Goal: Information Seeking & Learning: Learn about a topic

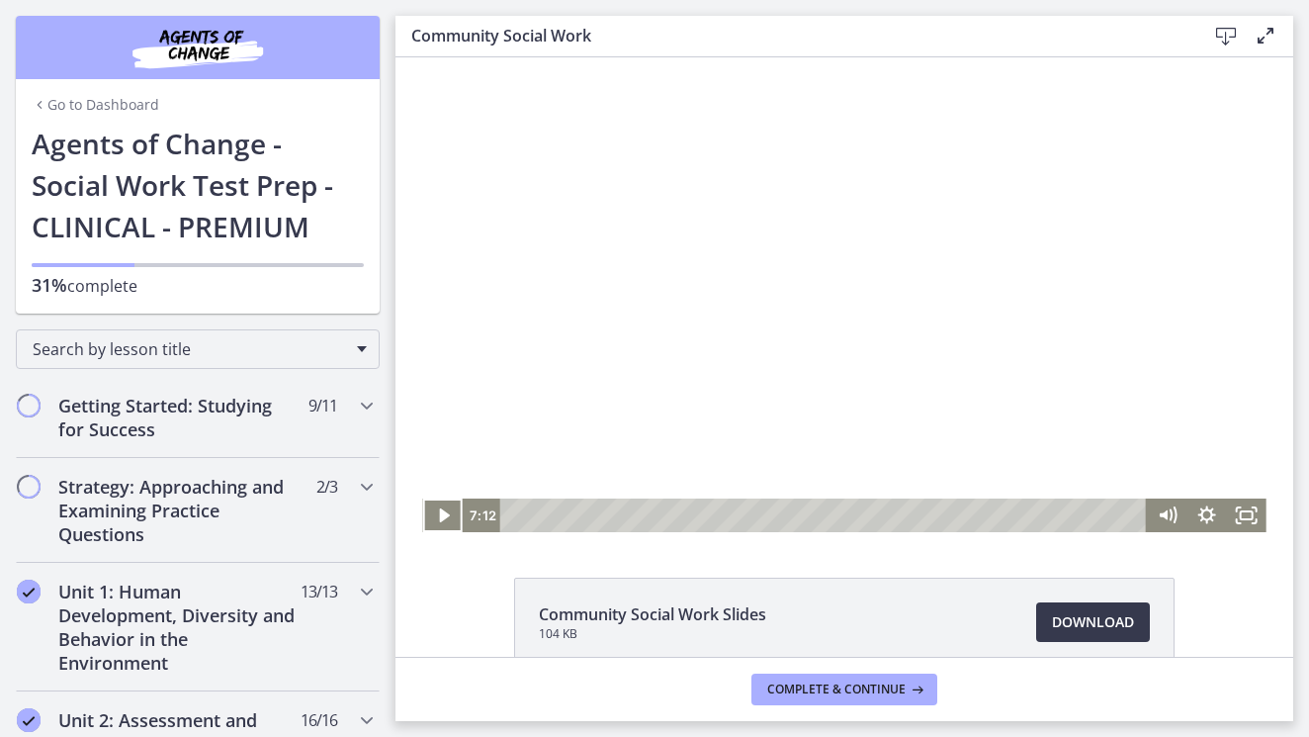
scroll to position [817, 0]
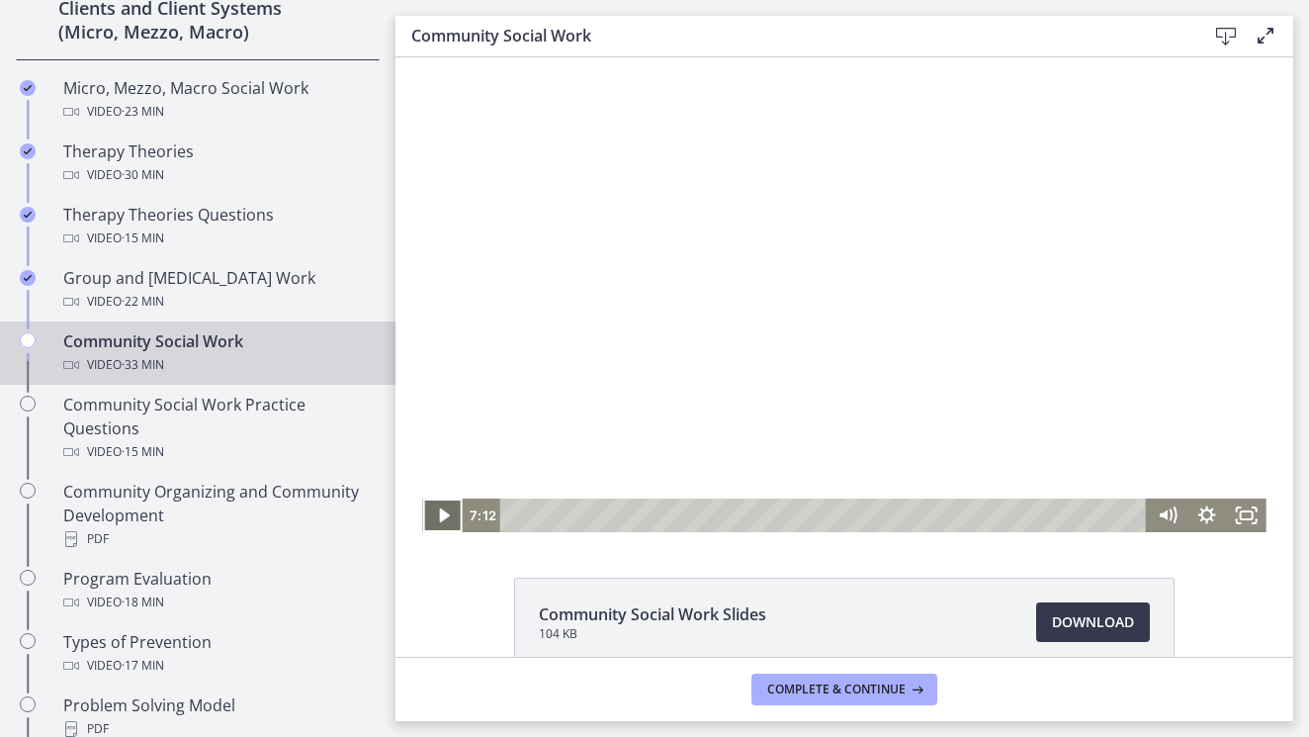
click at [444, 520] on icon "Play Video" at bounding box center [444, 515] width 40 height 34
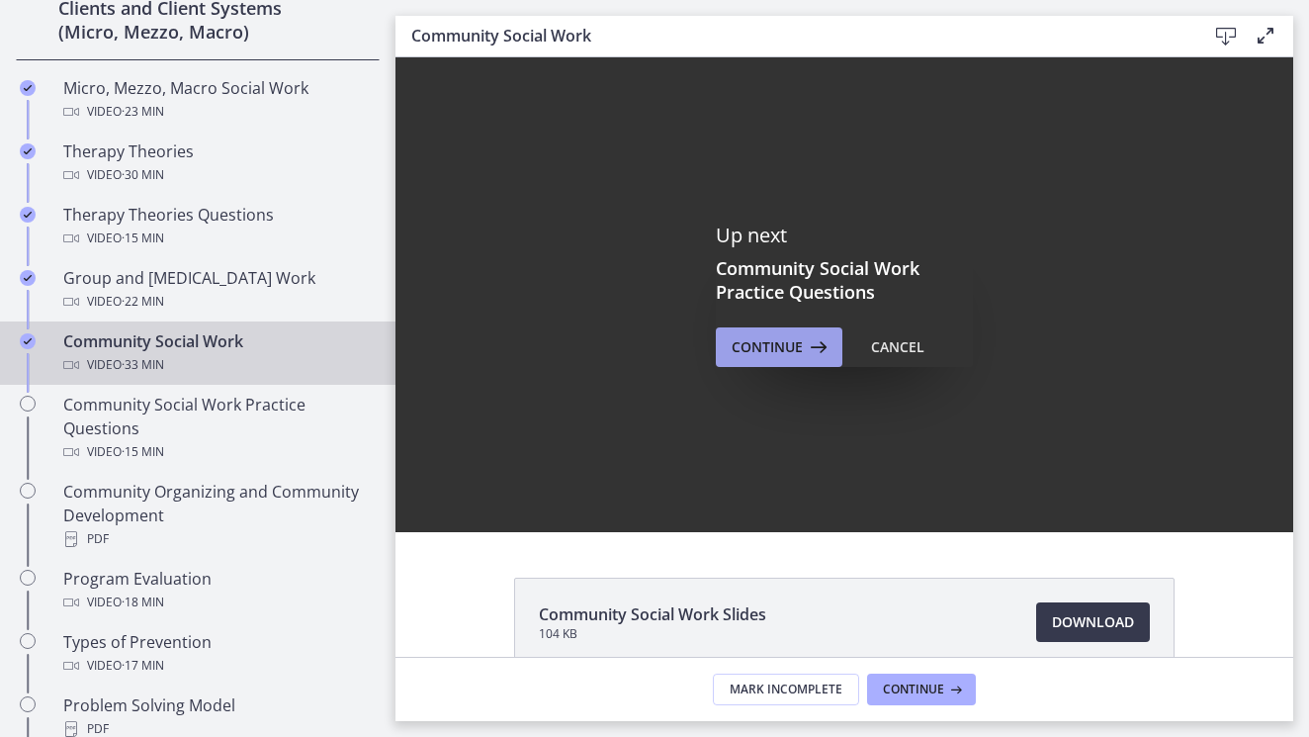
click at [810, 350] on icon at bounding box center [817, 347] width 28 height 24
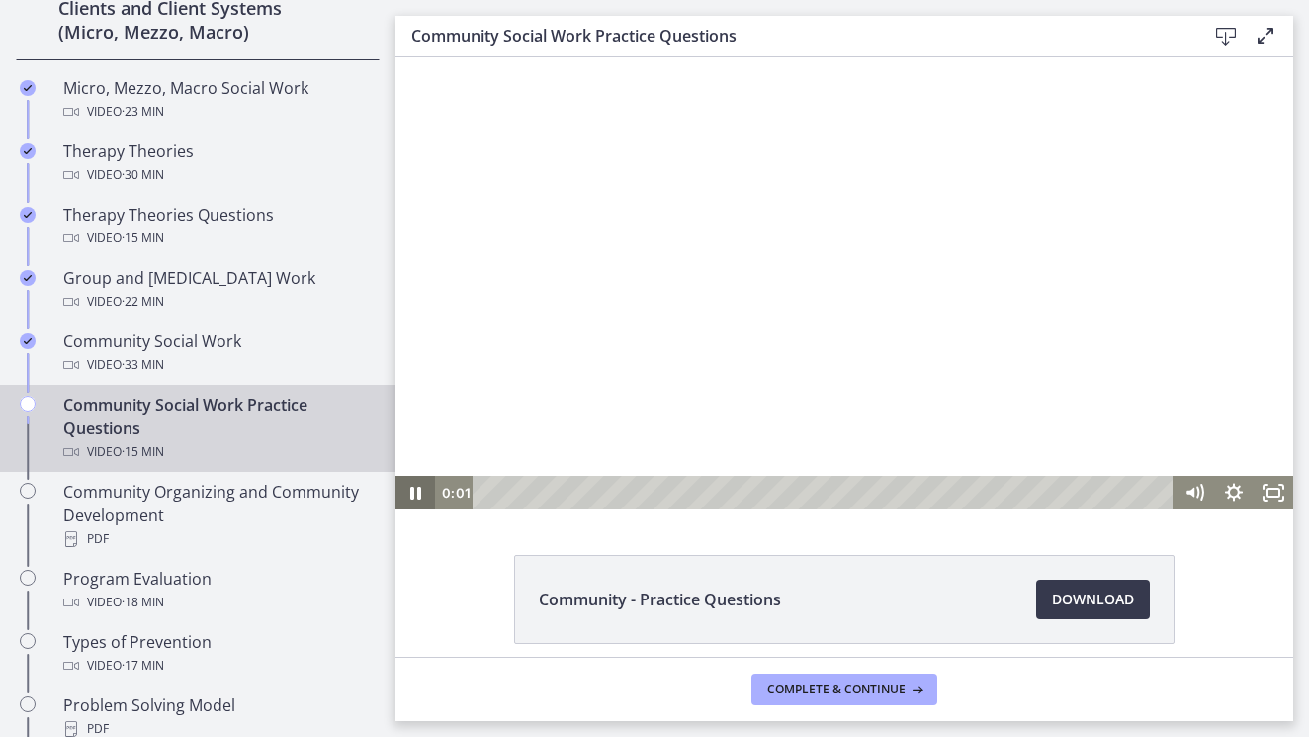
click at [411, 500] on icon "Pause" at bounding box center [415, 493] width 40 height 34
click at [744, 489] on div "5:45" at bounding box center [825, 493] width 677 height 34
click at [753, 490] on div "5:59" at bounding box center [825, 493] width 677 height 34
click at [774, 495] on div "6:27" at bounding box center [825, 493] width 677 height 34
click at [792, 491] on div "6:51" at bounding box center [825, 493] width 677 height 34
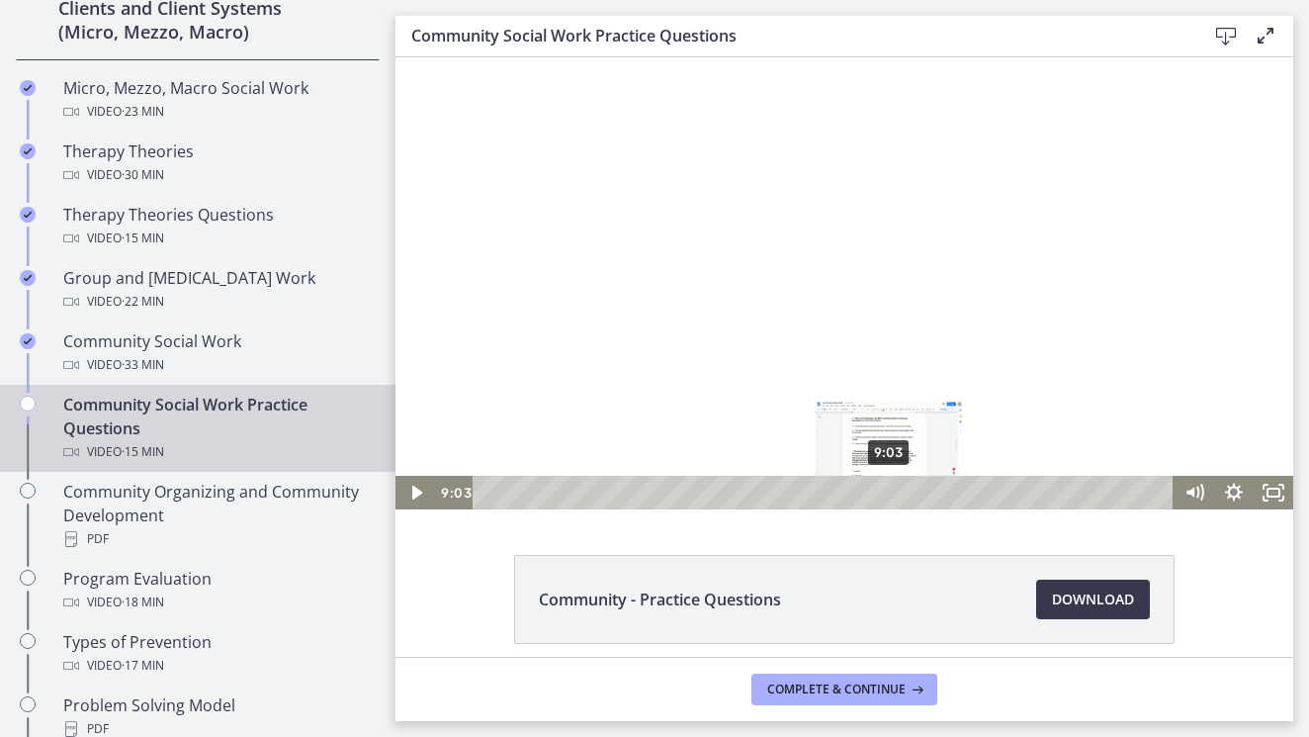
click at [890, 492] on div "9:03" at bounding box center [825, 493] width 677 height 34
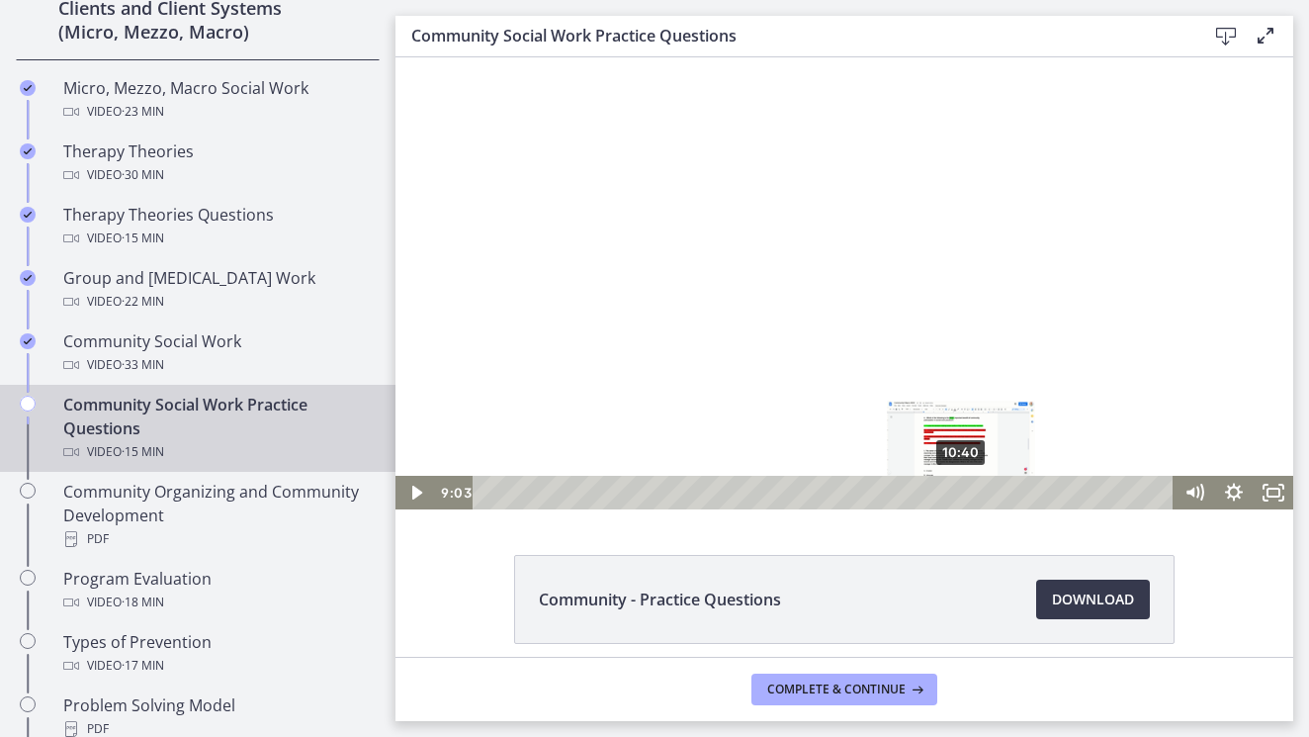
click at [962, 493] on div "10:40" at bounding box center [825, 493] width 677 height 34
click at [984, 492] on div "11:10" at bounding box center [825, 493] width 677 height 34
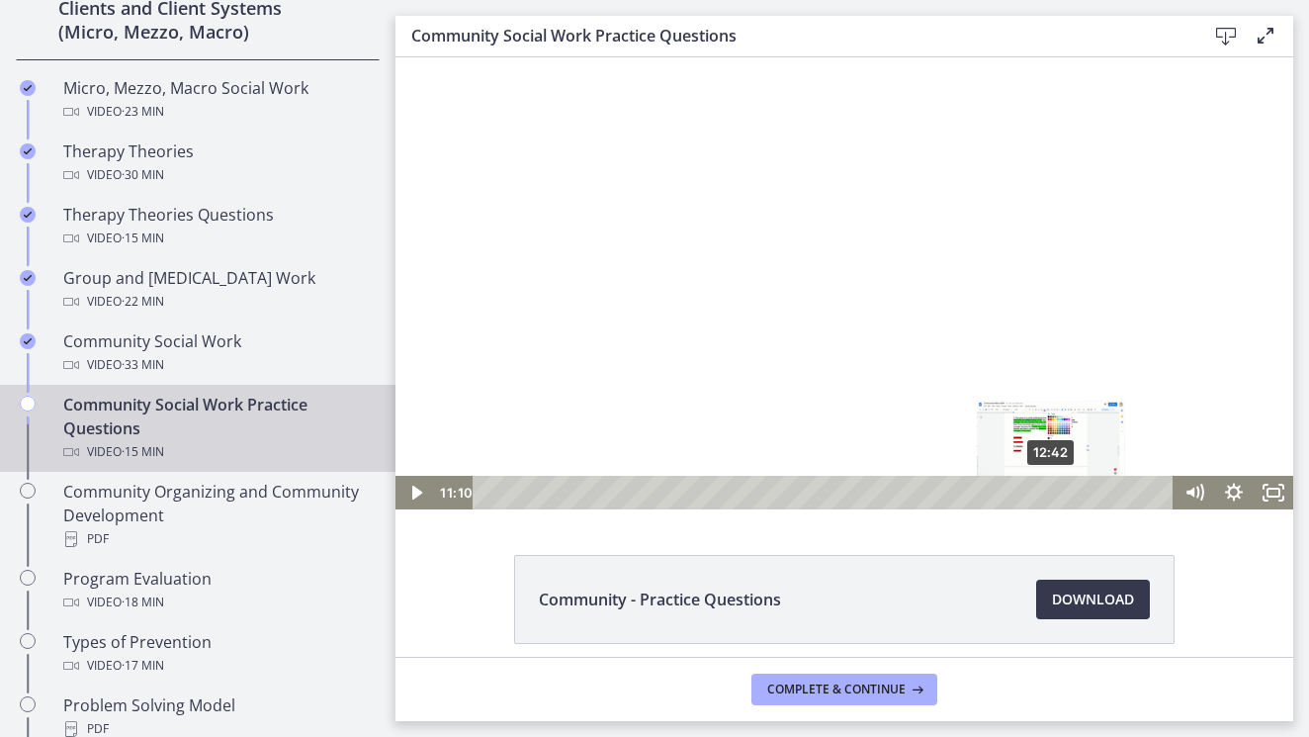
click at [1052, 489] on div "12:42" at bounding box center [825, 493] width 677 height 34
click at [1077, 491] on div "13:15" at bounding box center [825, 493] width 677 height 34
click at [1150, 488] on div "14:54" at bounding box center [825, 493] width 677 height 34
click at [1151, 489] on div "Playbar" at bounding box center [1149, 491] width 11 height 11
click at [1165, 494] on div "15:14" at bounding box center [825, 493] width 677 height 34
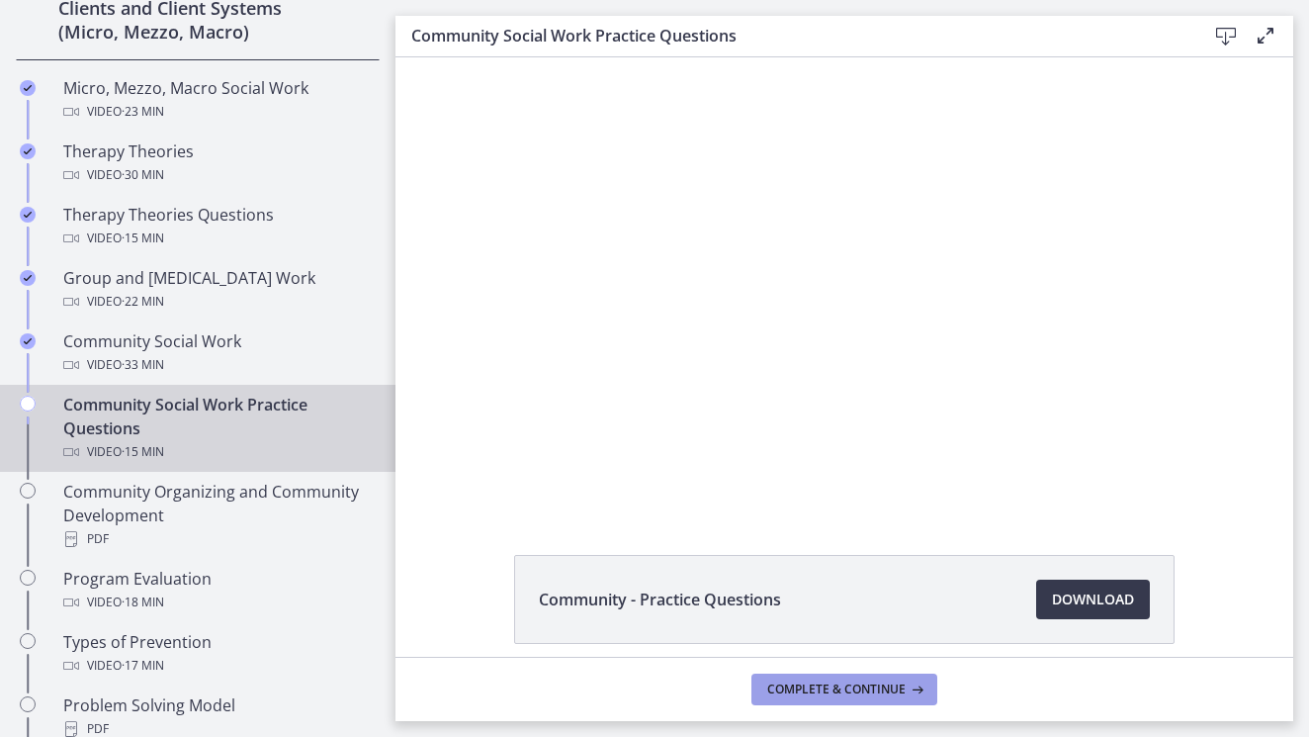
click at [833, 690] on span "Complete & continue" at bounding box center [836, 689] width 138 height 16
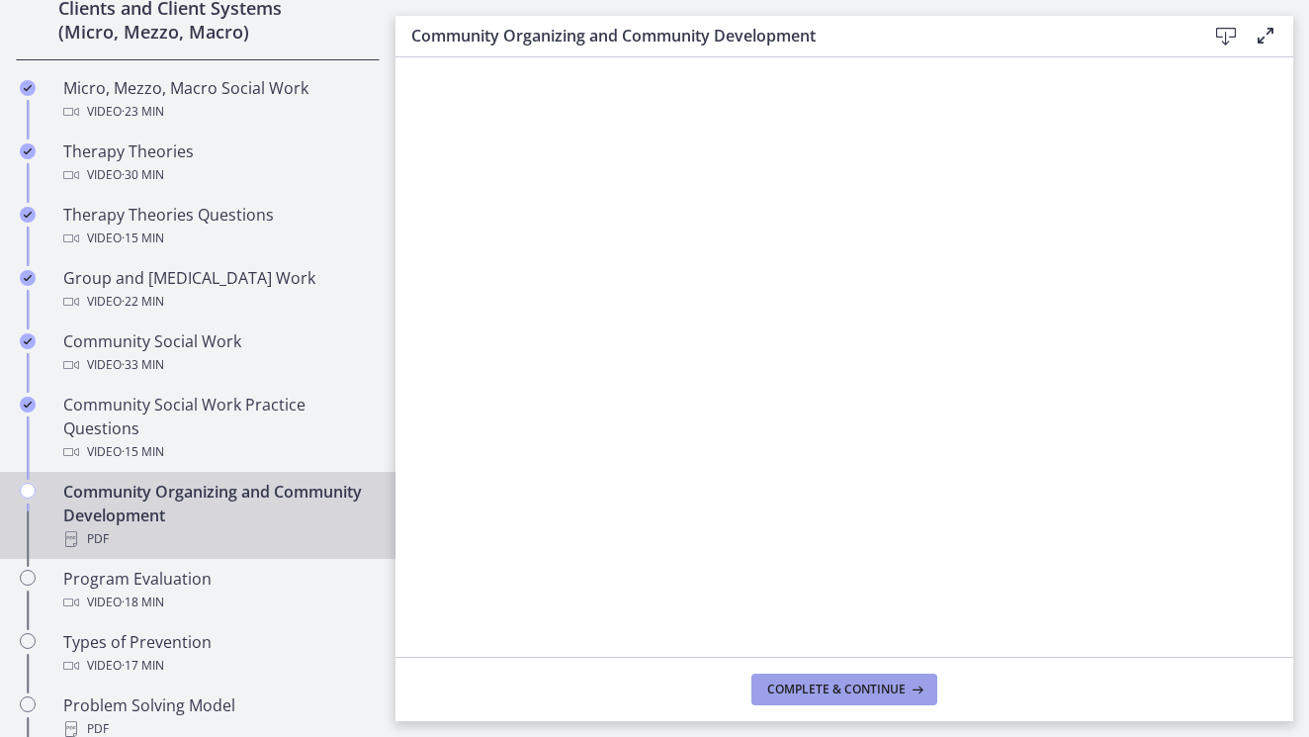
click at [823, 681] on span "Complete & continue" at bounding box center [836, 689] width 138 height 16
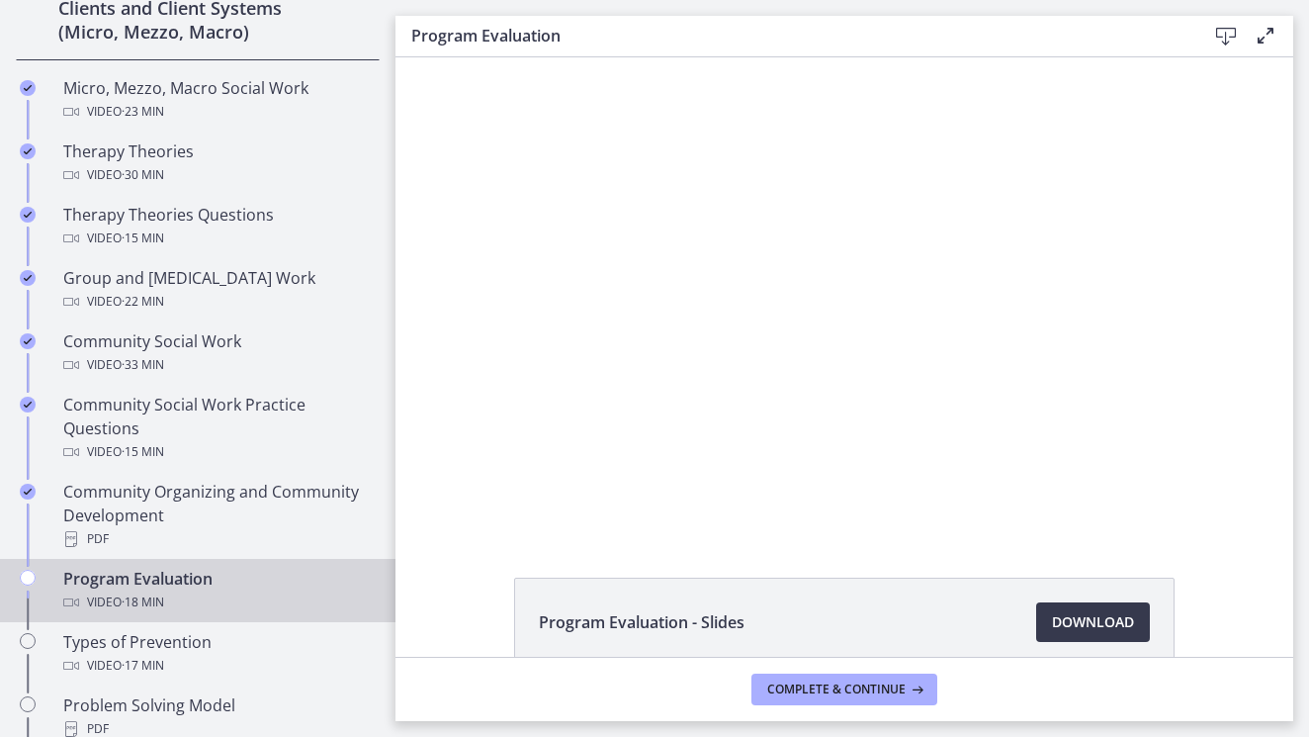
click at [459, 587] on div "Program Evaluation - Slides Download Opens in a new window" at bounding box center [844, 669] width 898 height 184
click at [389, 60] on ul "Micro, Mezzo, Macro Social Work Video · 23 min Therapy Theories Video · 30 min …" at bounding box center [197, 439] width 395 height 759
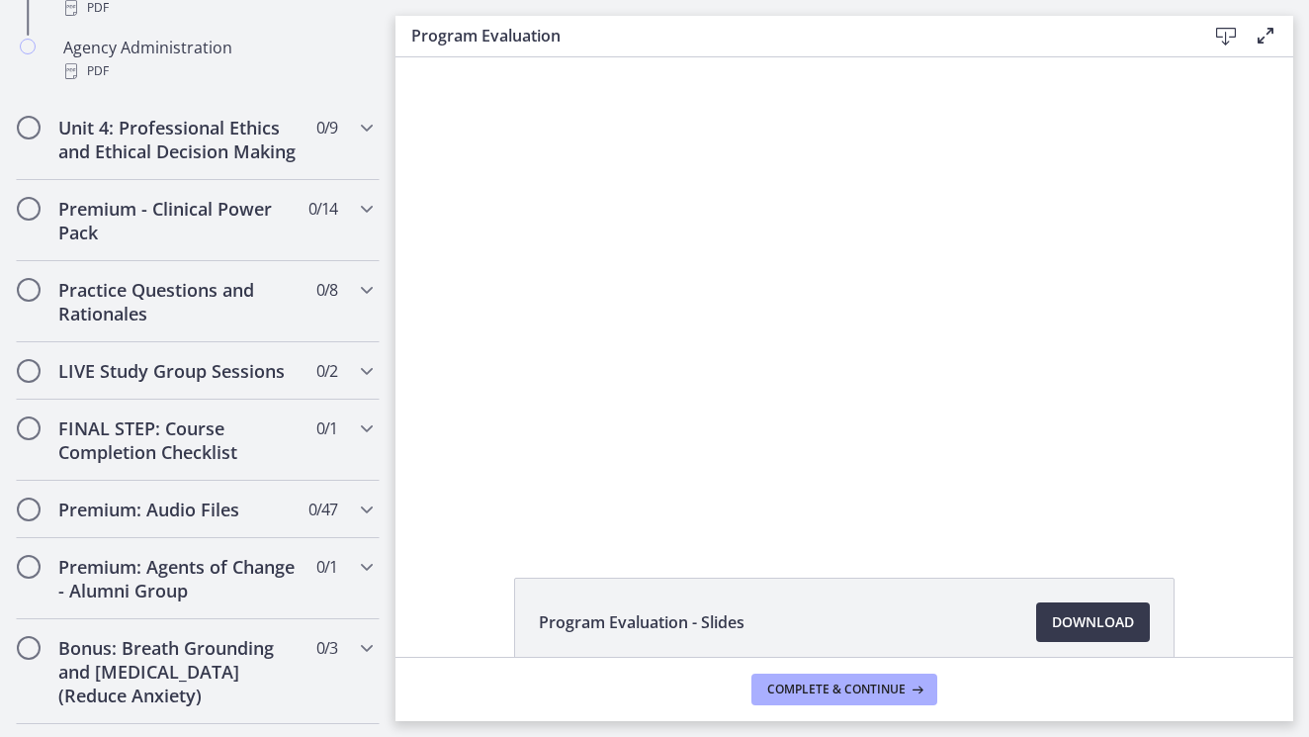
scroll to position [1543, 0]
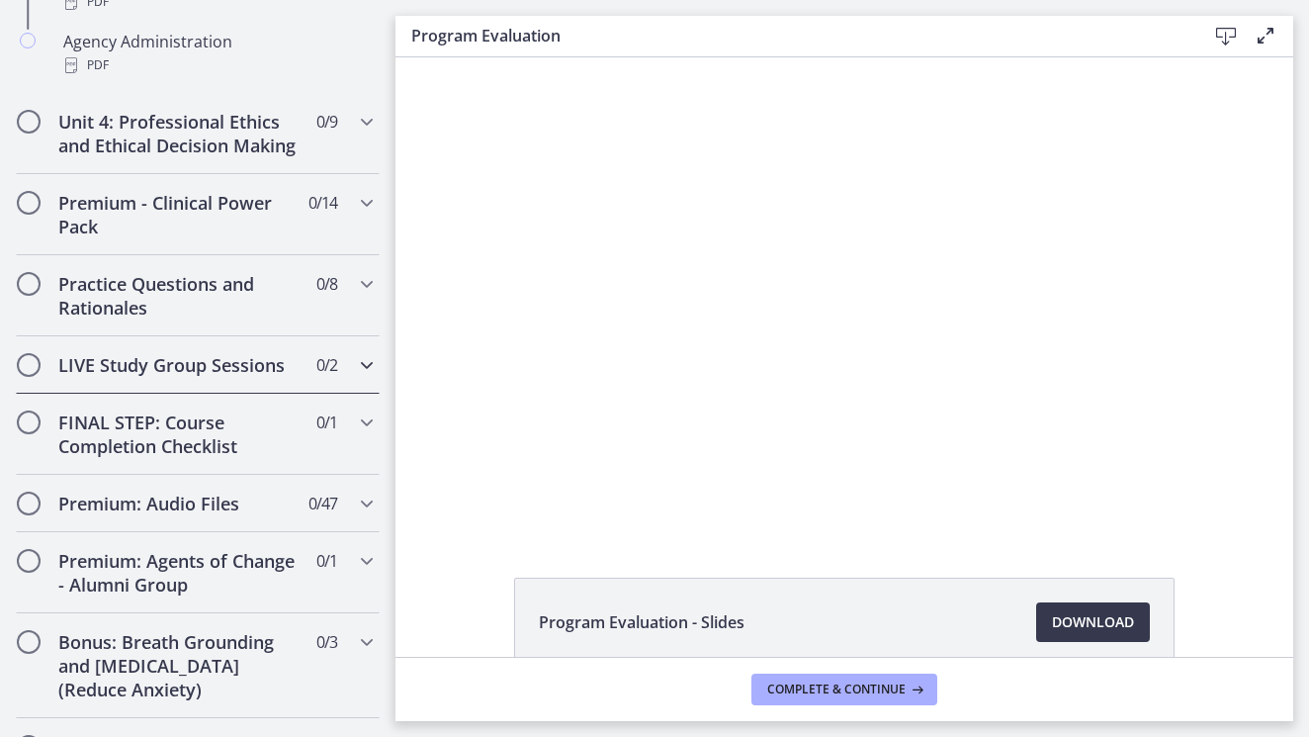
click at [377, 372] on icon "Chapters" at bounding box center [367, 365] width 24 height 24
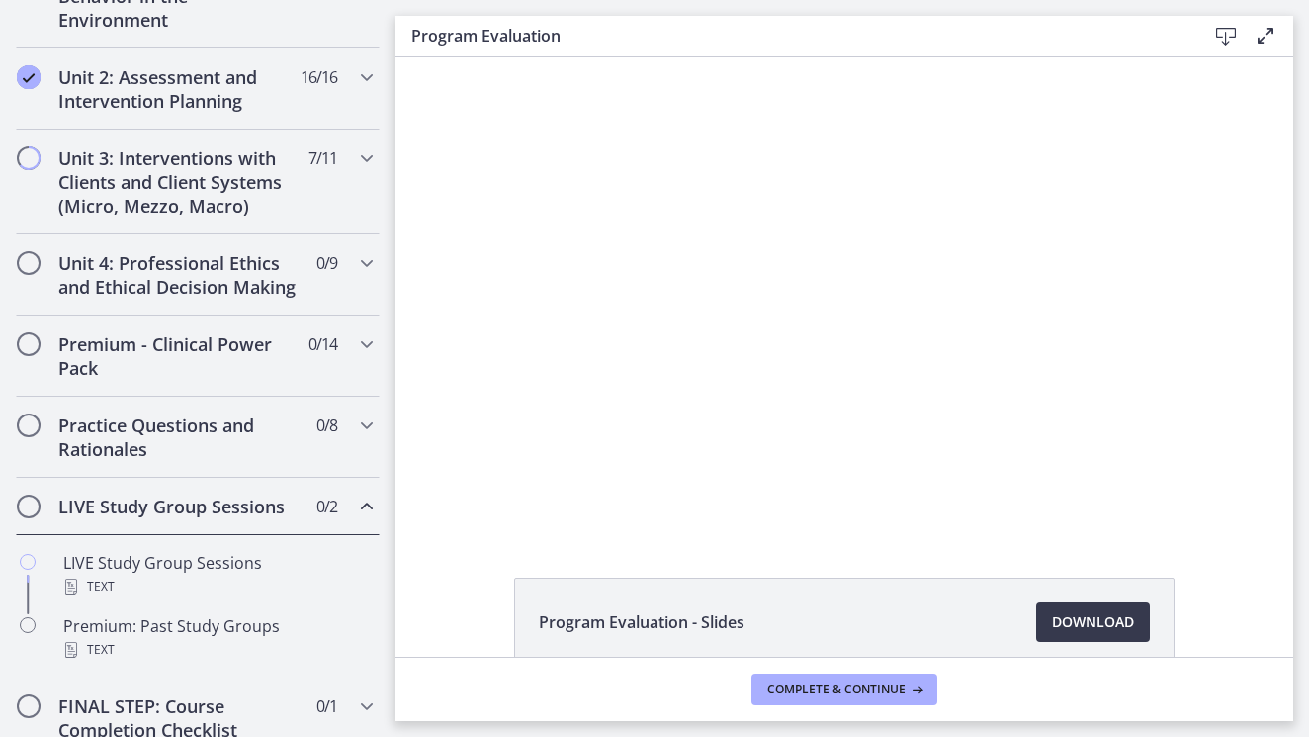
scroll to position [628, 0]
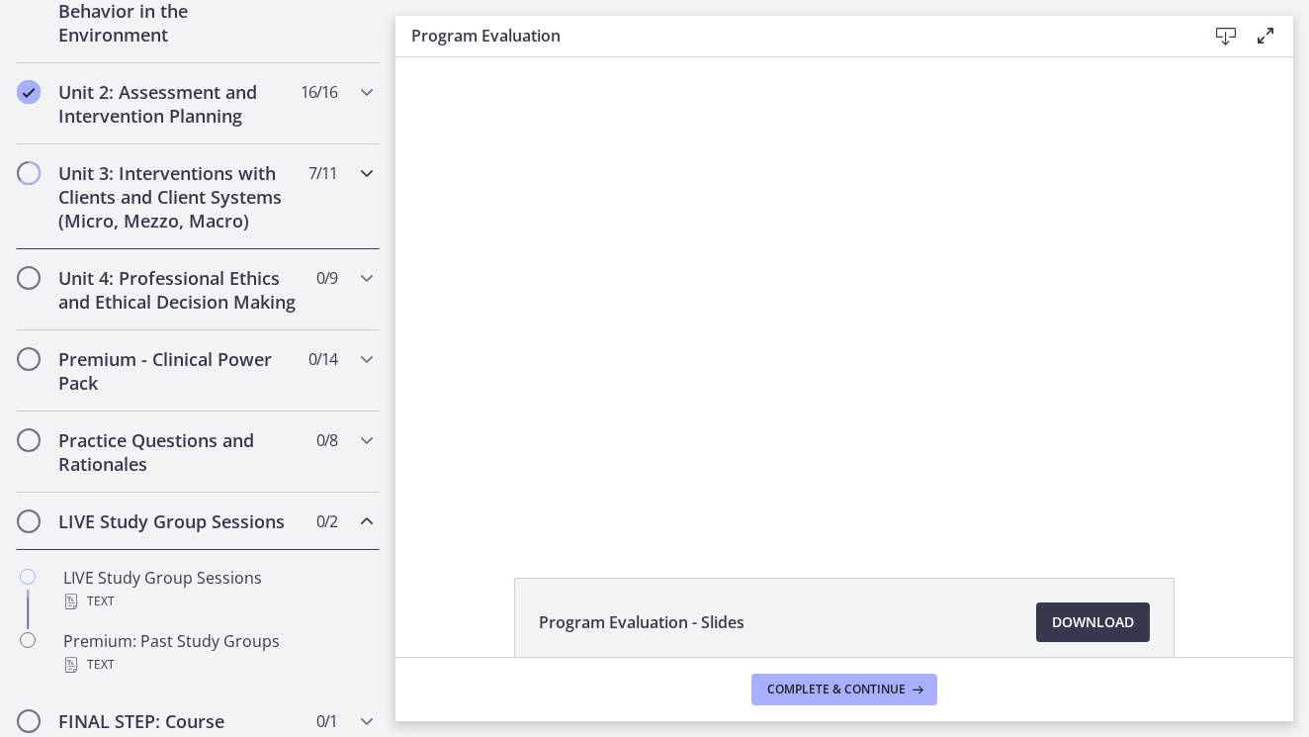
click at [346, 189] on div "Unit 3: Interventions with Clients and Client Systems (Micro, Mezzo, Macro) 7 /…" at bounding box center [198, 196] width 364 height 105
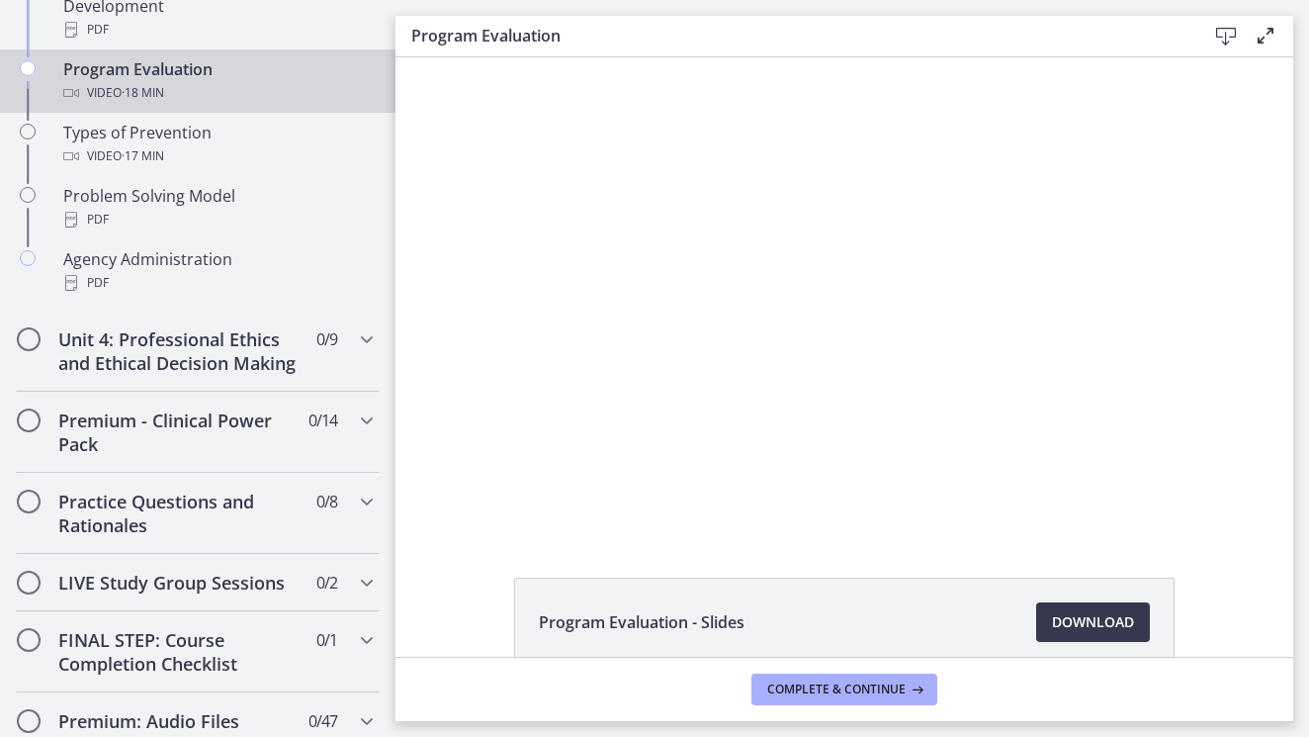
scroll to position [1316, 0]
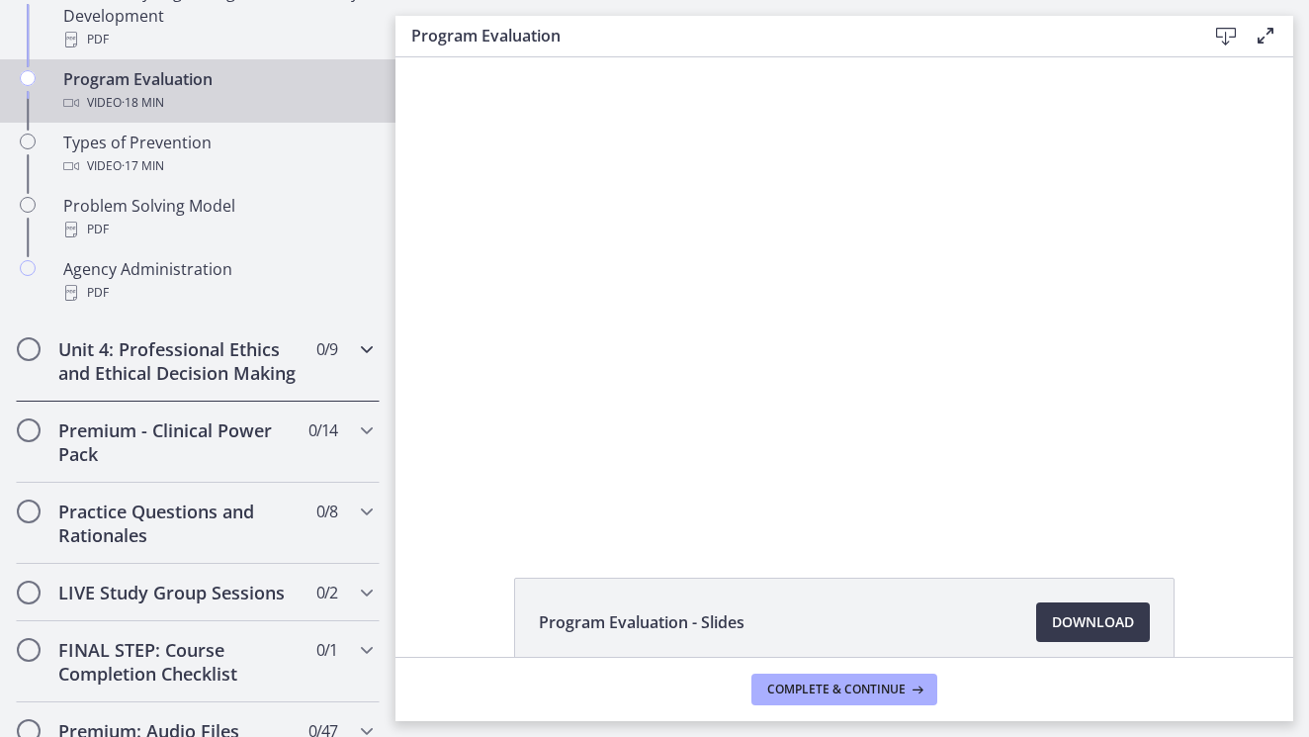
click at [318, 367] on div "Unit 4: Professional Ethics and Ethical Decision Making 0 / 9 Completed" at bounding box center [198, 360] width 364 height 81
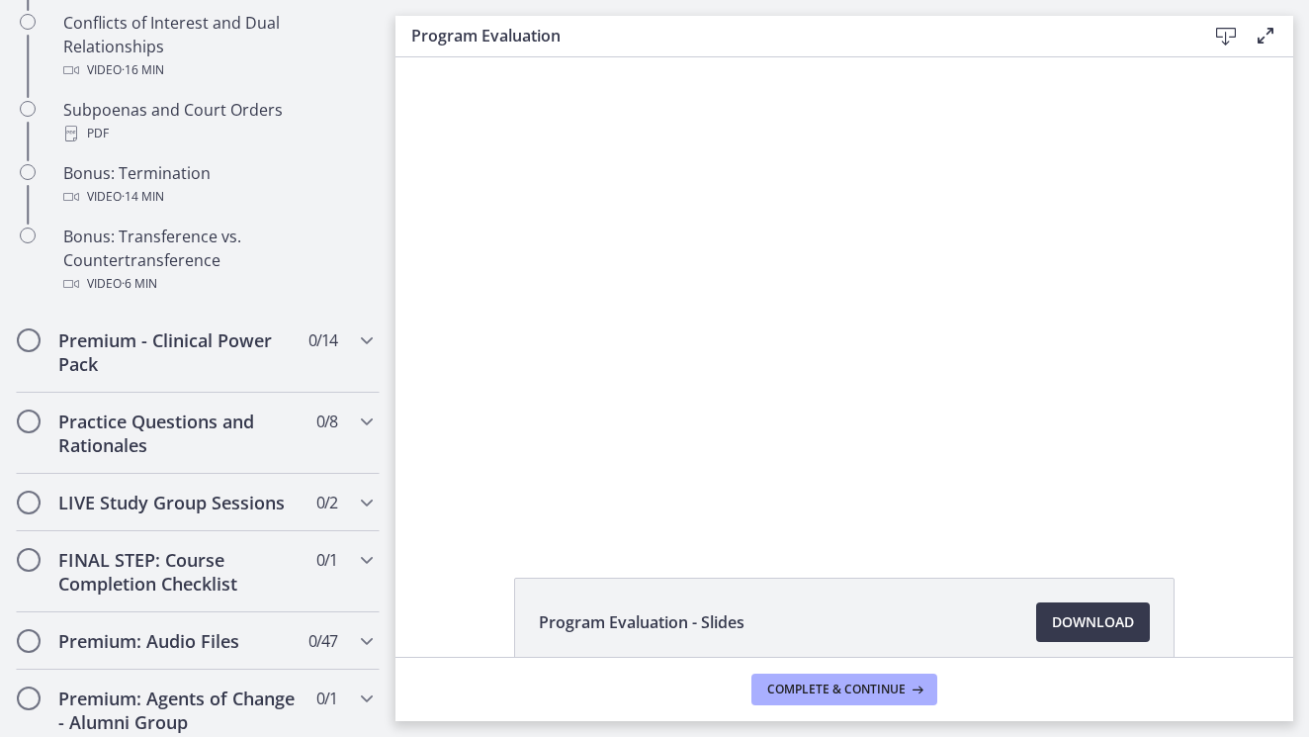
scroll to position [1282, 0]
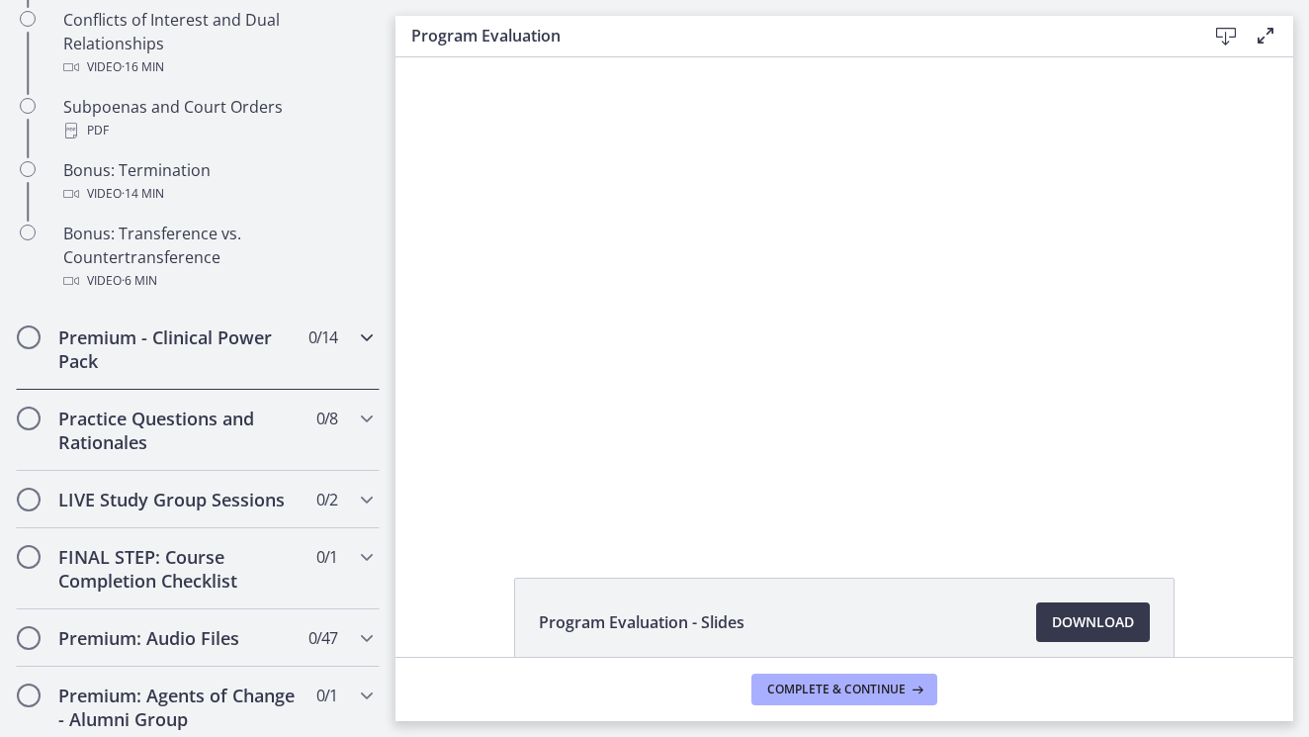
click at [366, 353] on div "Premium - Clinical Power Pack 0 / 14 Completed" at bounding box center [198, 348] width 364 height 81
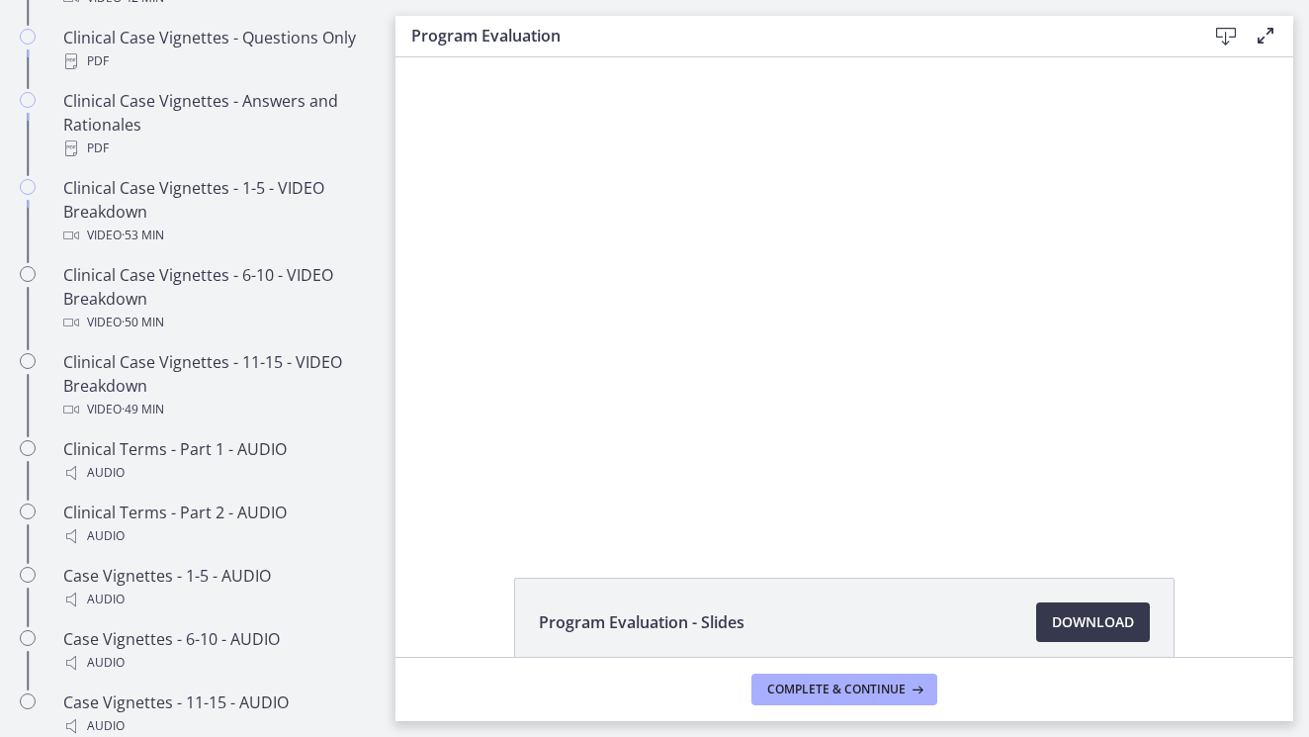
click at [412, 10] on main "Program Evaluation Download Enable fullscreen Program Evaluation - Slides Downl…" at bounding box center [852, 368] width 914 height 737
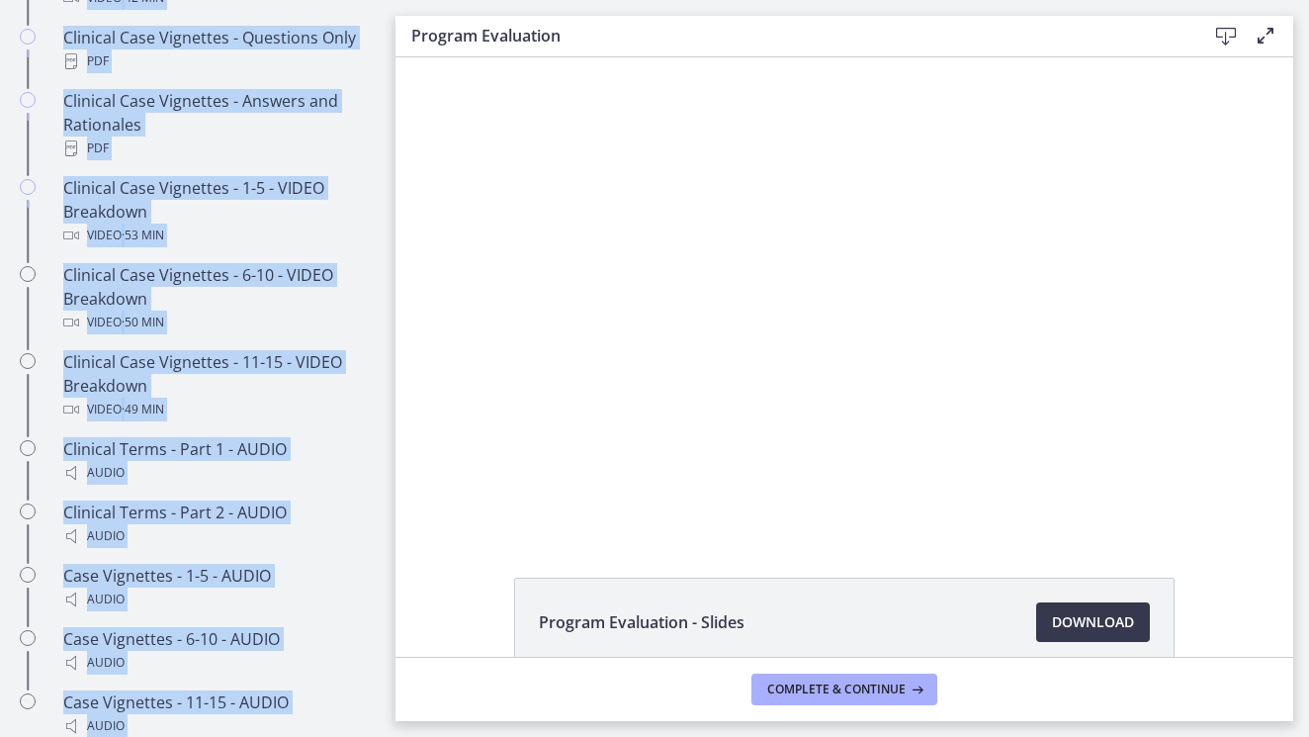
drag, startPoint x: 402, startPoint y: 5, endPoint x: 358, endPoint y: 780, distance: 776.4
click at [358, 736] on html "Skip to main content Go to Dashboard Go to Dashboard Go to Dashboard Agents of …" at bounding box center [654, 368] width 1309 height 737
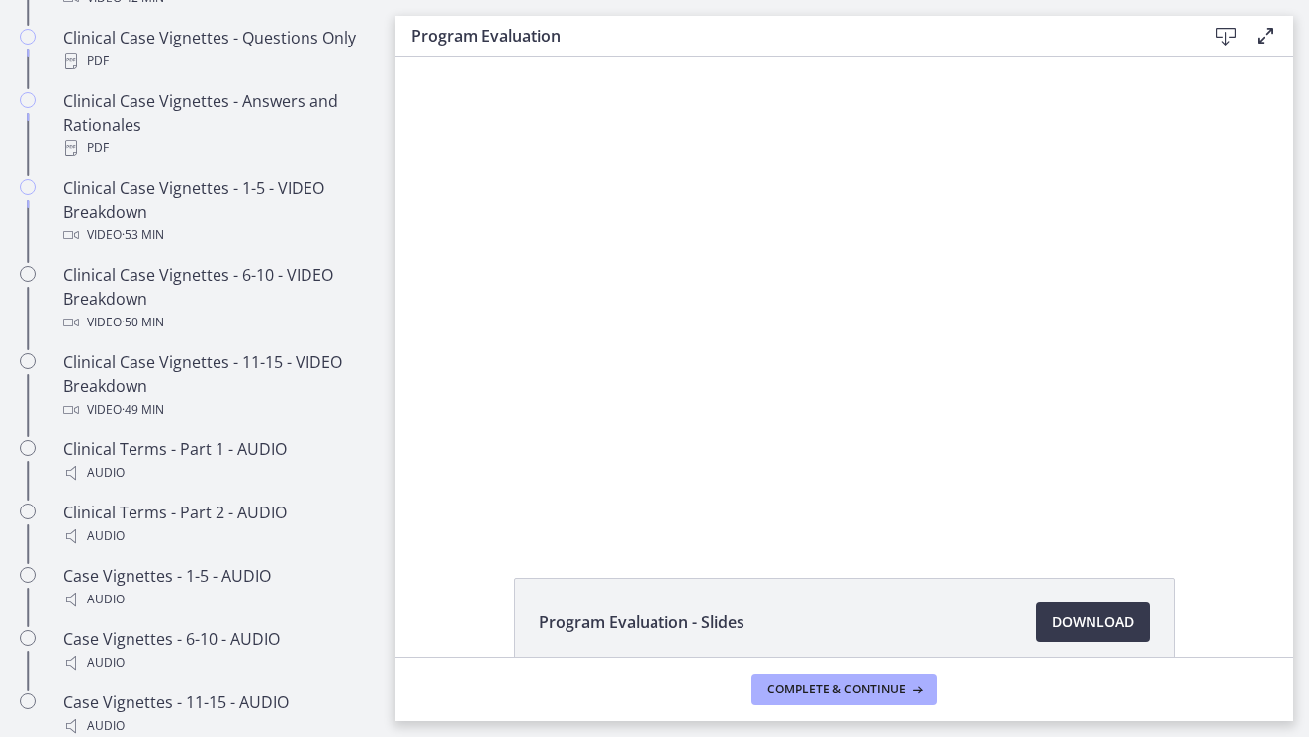
click at [402, 732] on main "Program Evaluation Download Enable fullscreen Program Evaluation - Slides Downl…" at bounding box center [852, 368] width 914 height 737
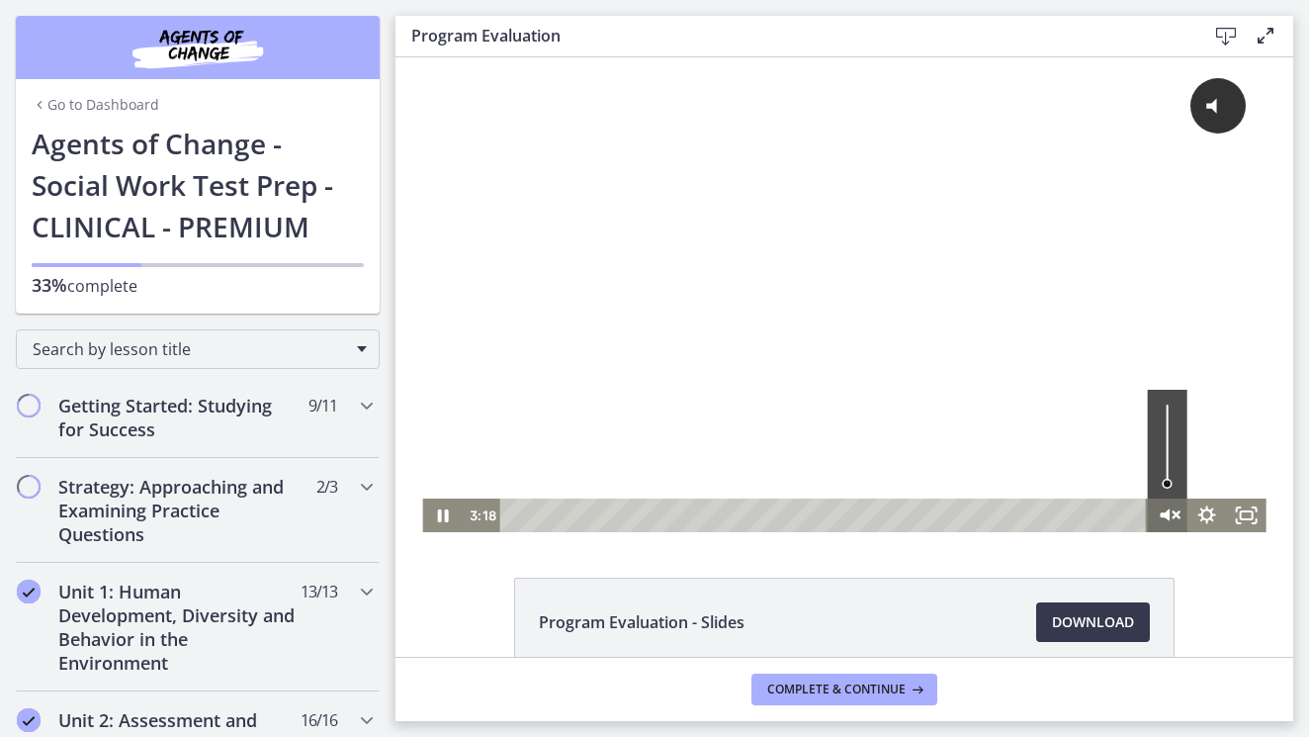
click at [1169, 512] on icon "Unmute" at bounding box center [1165, 515] width 10 height 12
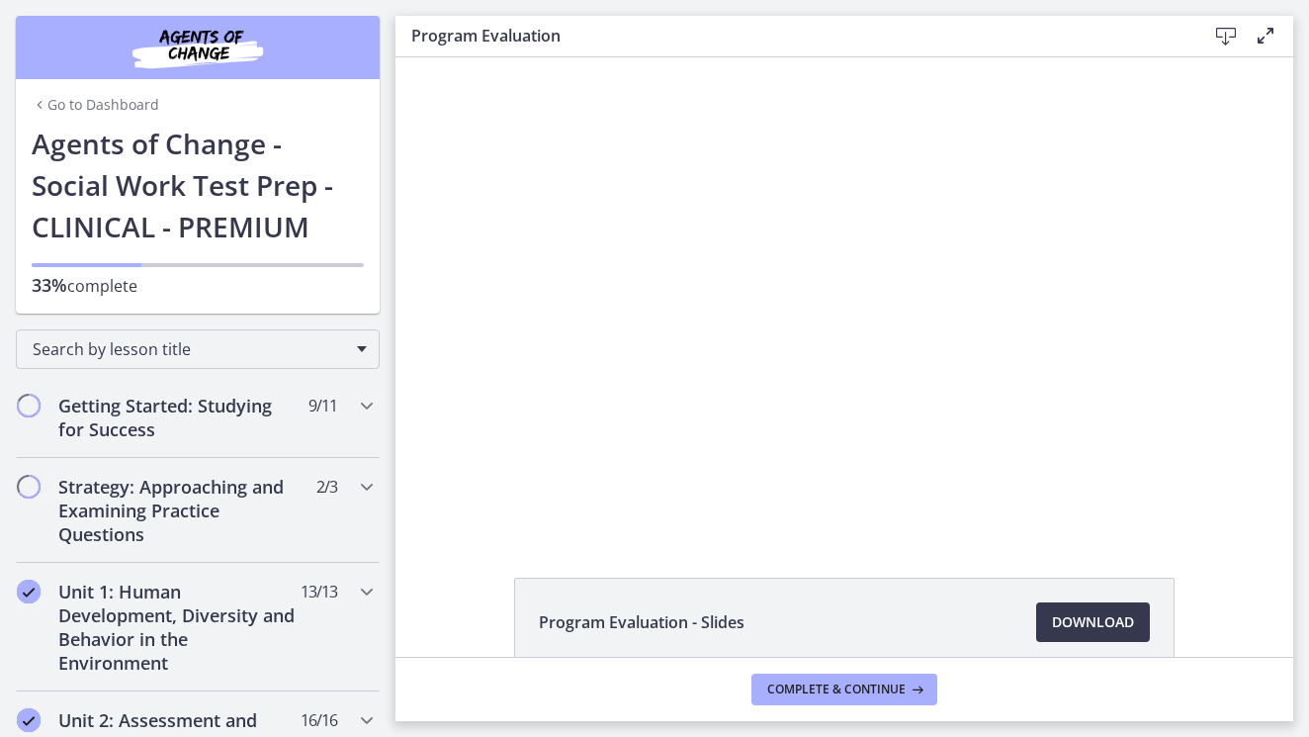
click at [388, 343] on div "Search by lesson title" at bounding box center [197, 344] width 395 height 63
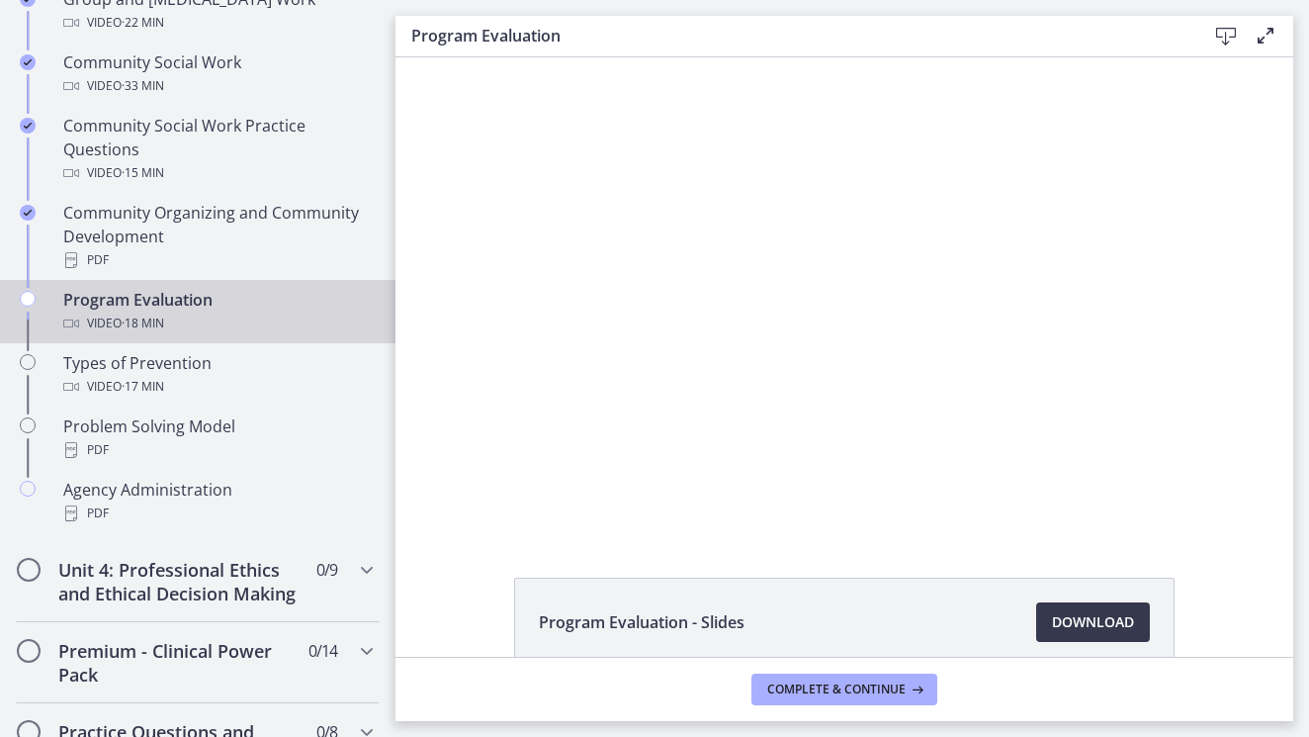
scroll to position [1105, 0]
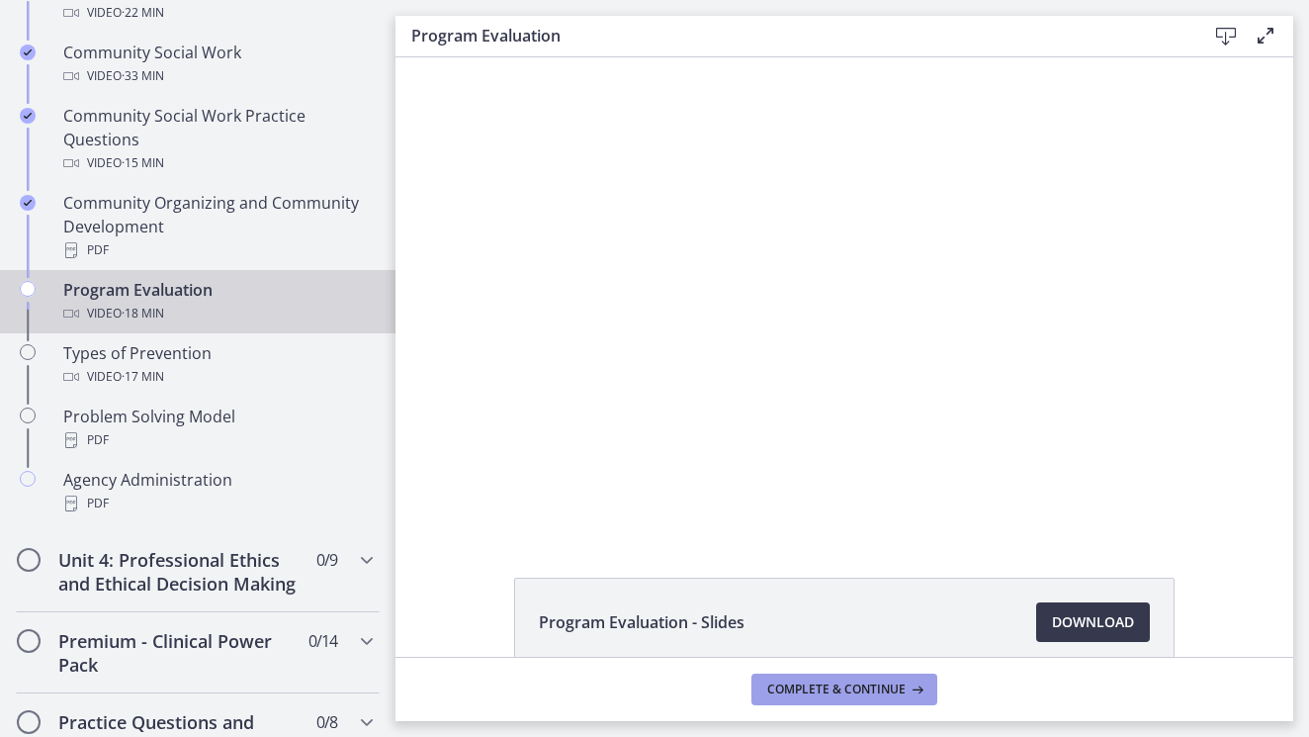
click at [830, 687] on span "Complete & continue" at bounding box center [836, 689] width 138 height 16
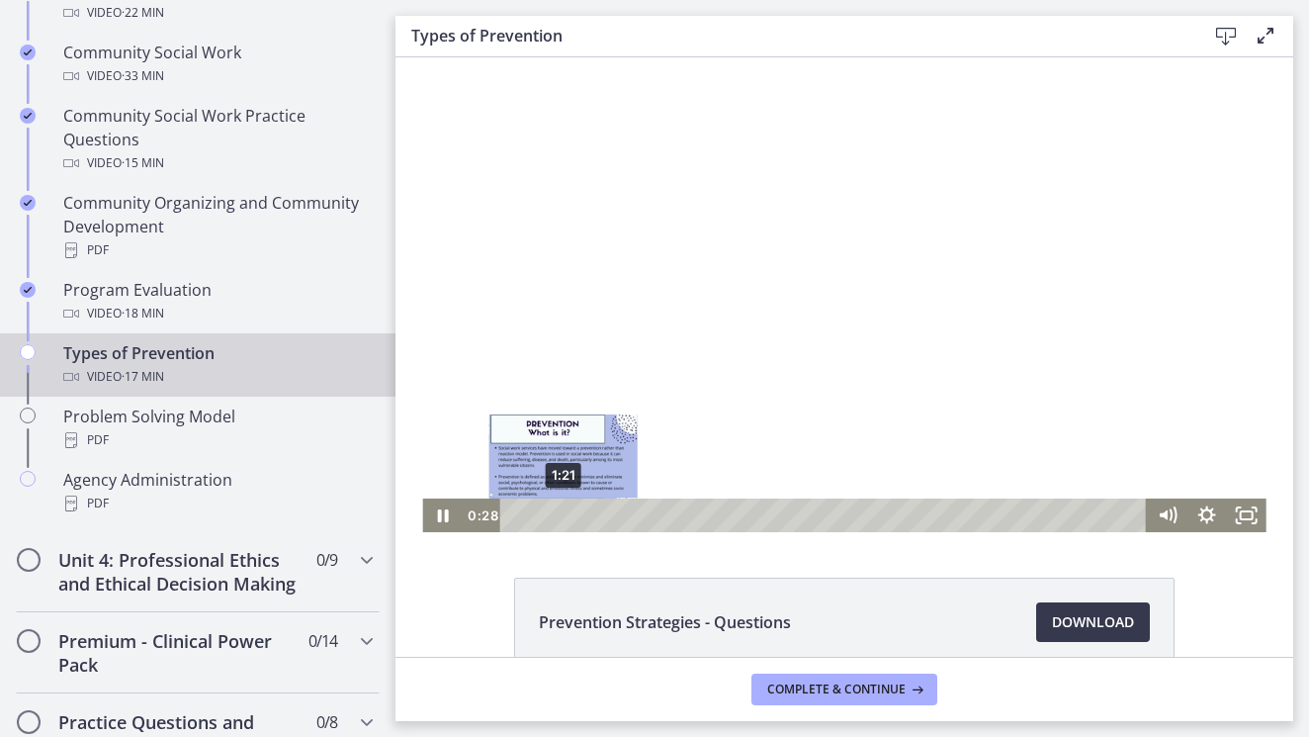
click at [564, 515] on div "1:21" at bounding box center [825, 515] width 623 height 34
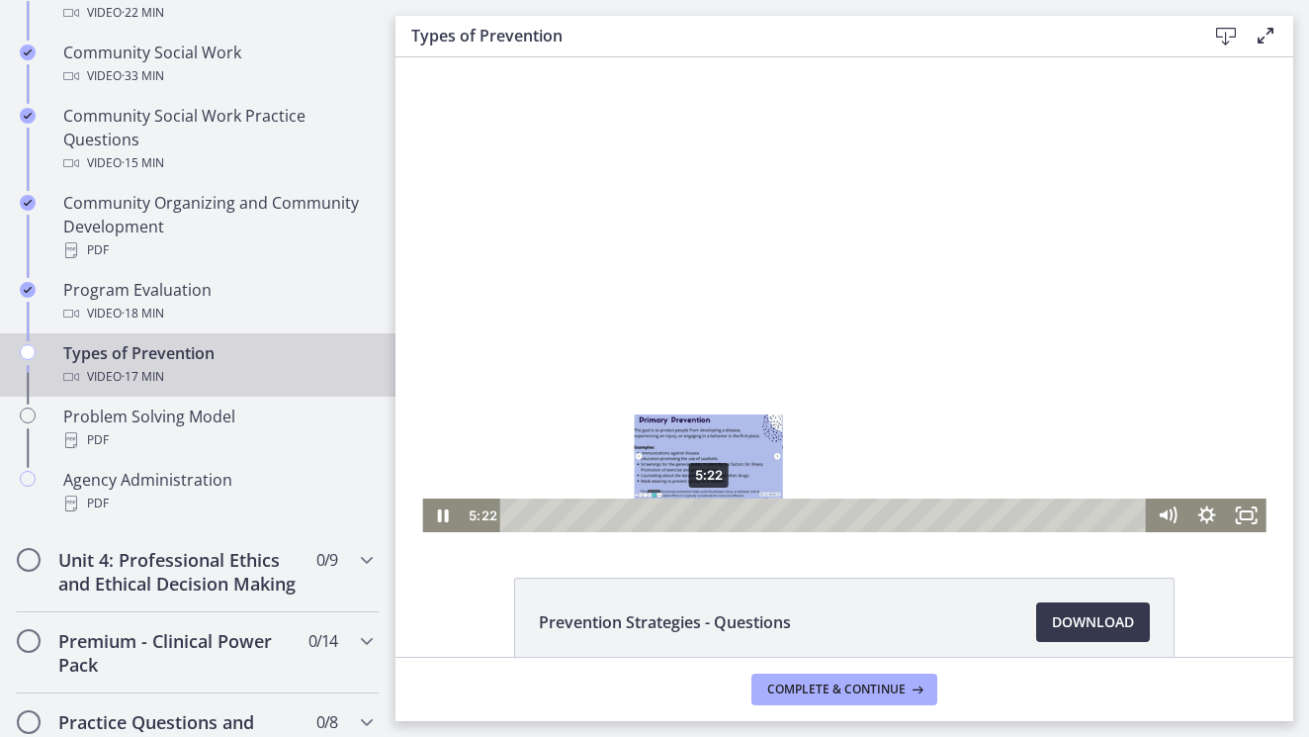
click at [709, 512] on div "5:22" at bounding box center [825, 515] width 623 height 34
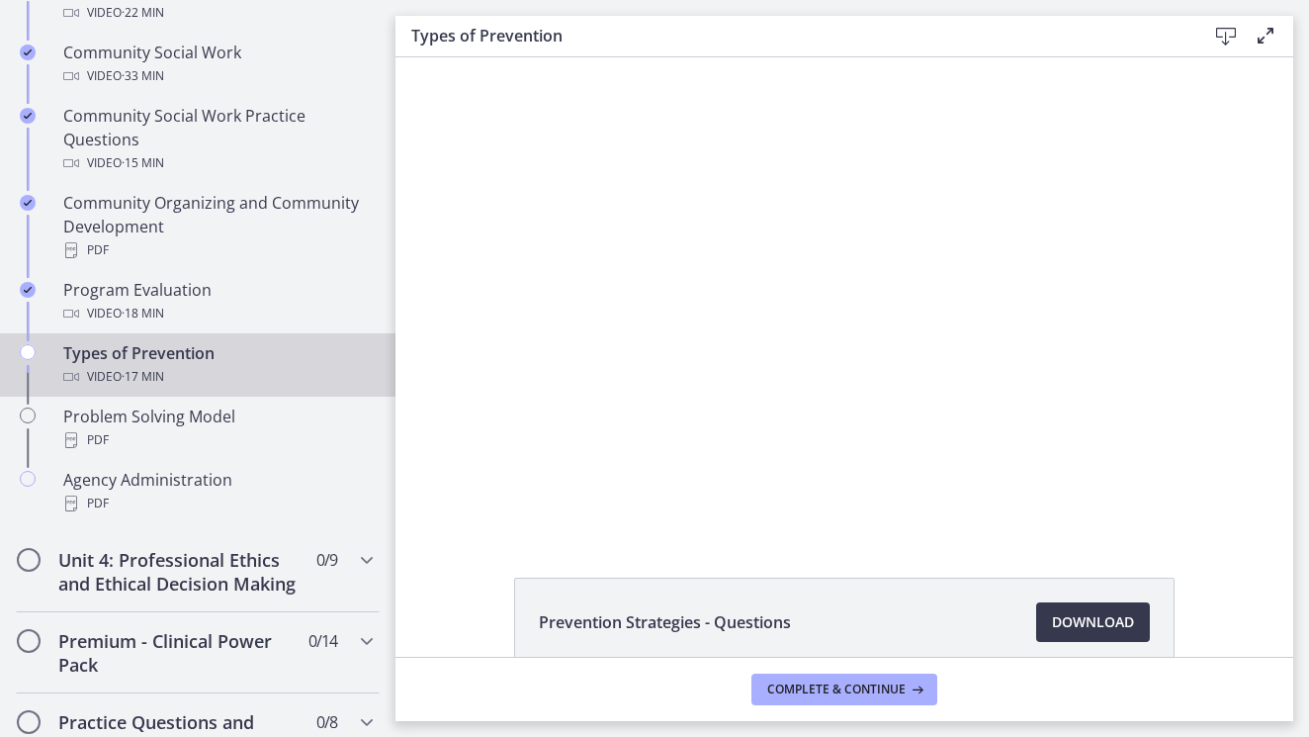
click at [990, 563] on div "Prevention Strategies - Questions Download Opens in a new window Types of Preve…" at bounding box center [844, 356] width 898 height 599
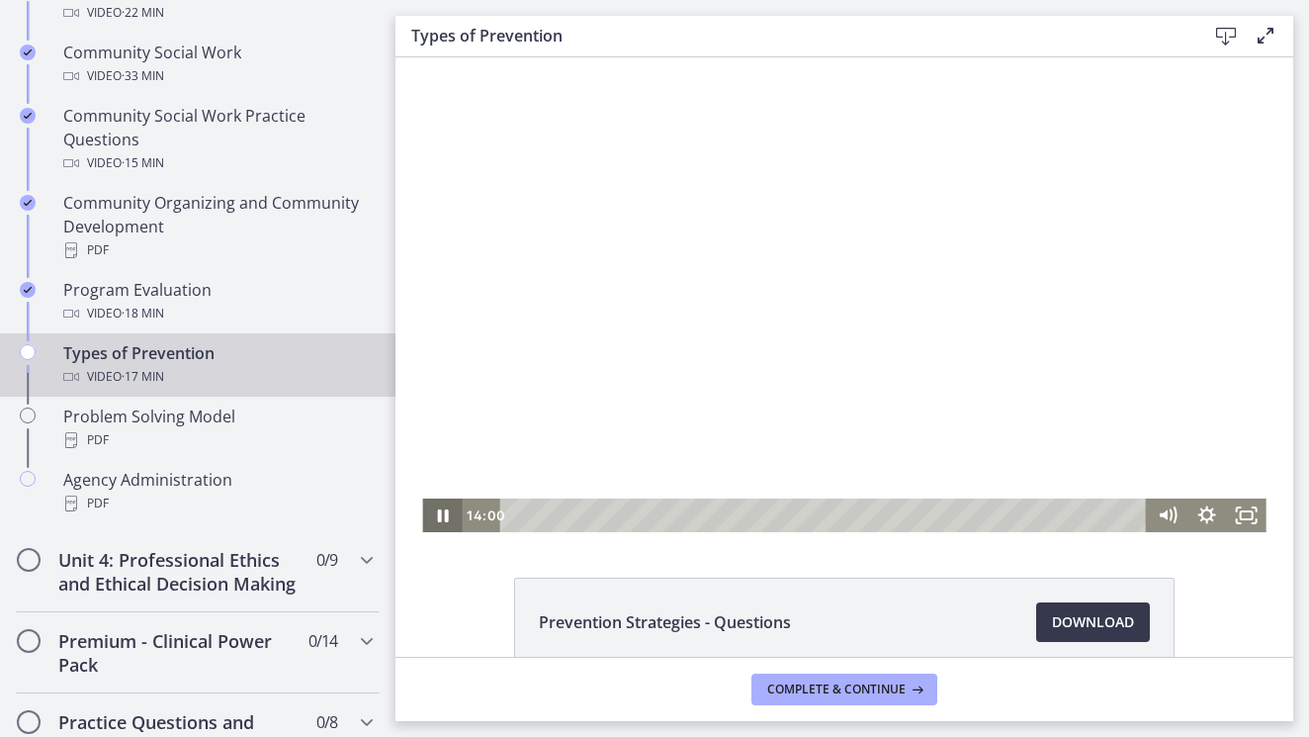
click at [439, 520] on icon "Pause" at bounding box center [442, 515] width 11 height 13
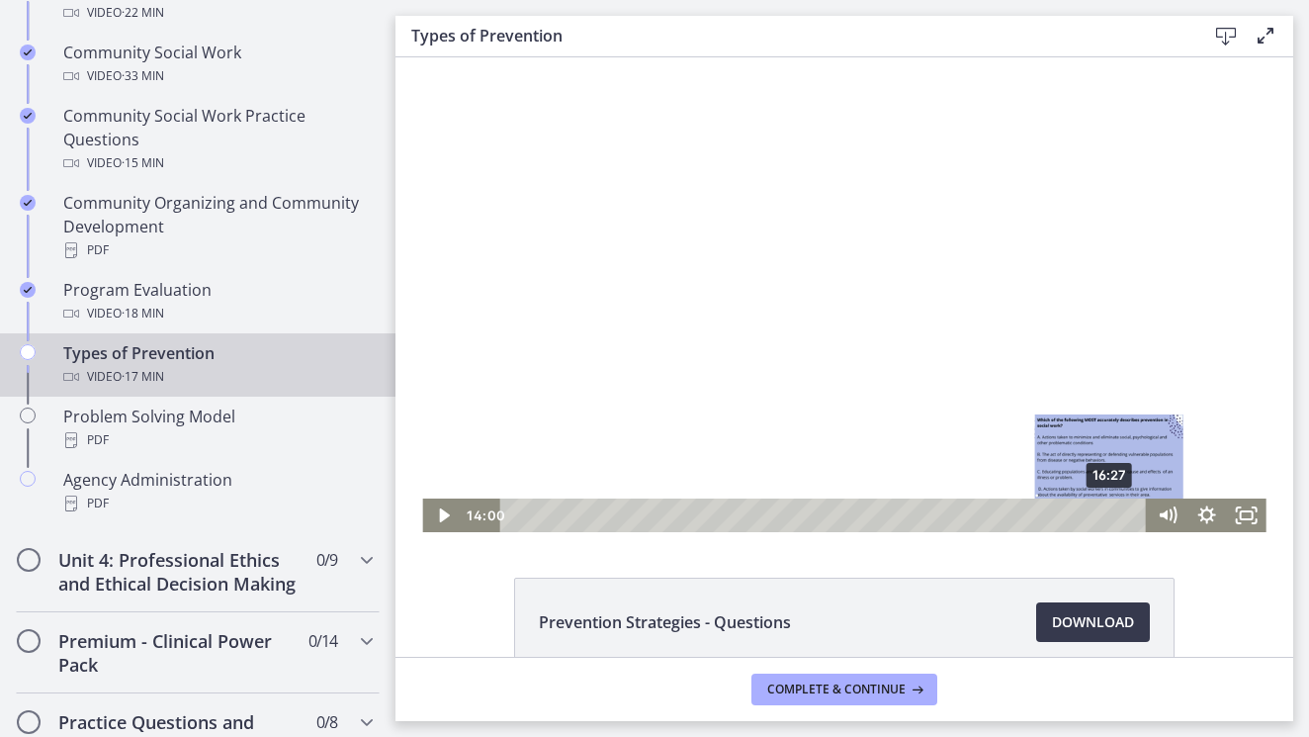
click at [1109, 514] on div "16:27" at bounding box center [825, 515] width 623 height 34
click at [1127, 510] on div "16:55" at bounding box center [825, 515] width 623 height 34
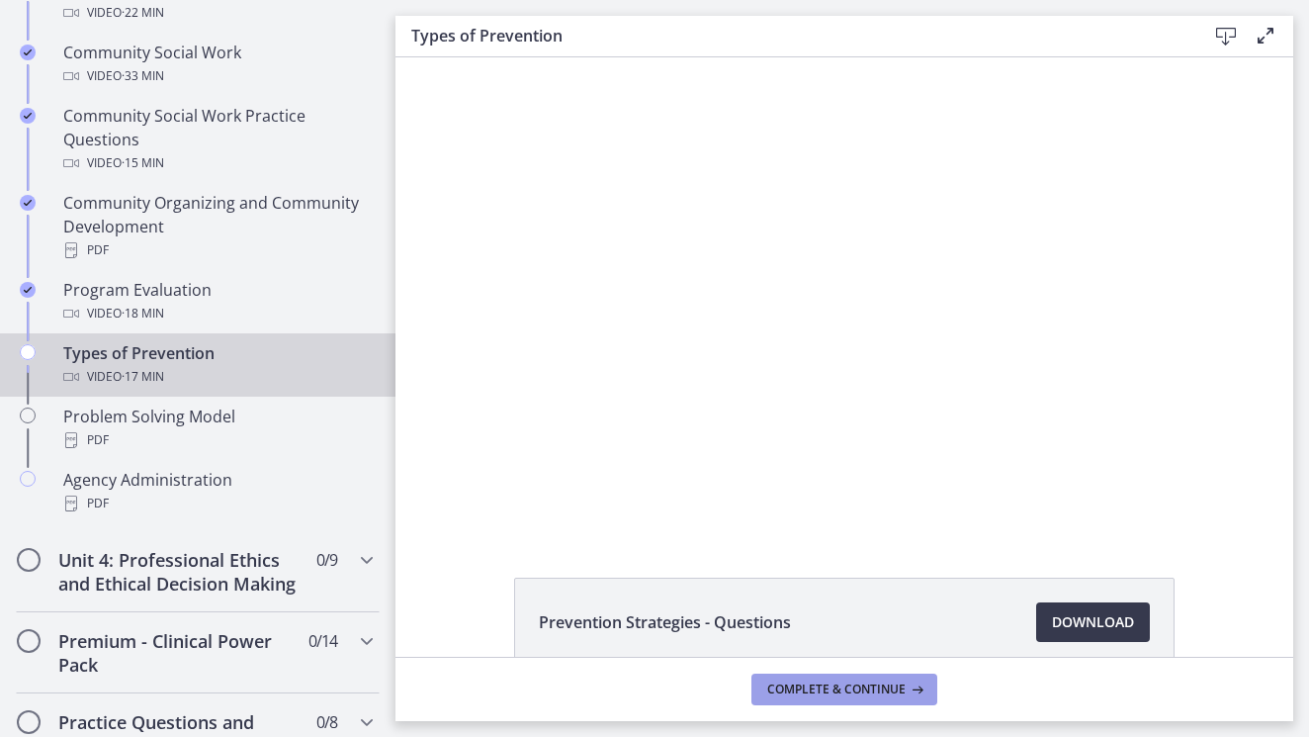
click at [896, 679] on button "Complete & continue" at bounding box center [844, 689] width 186 height 32
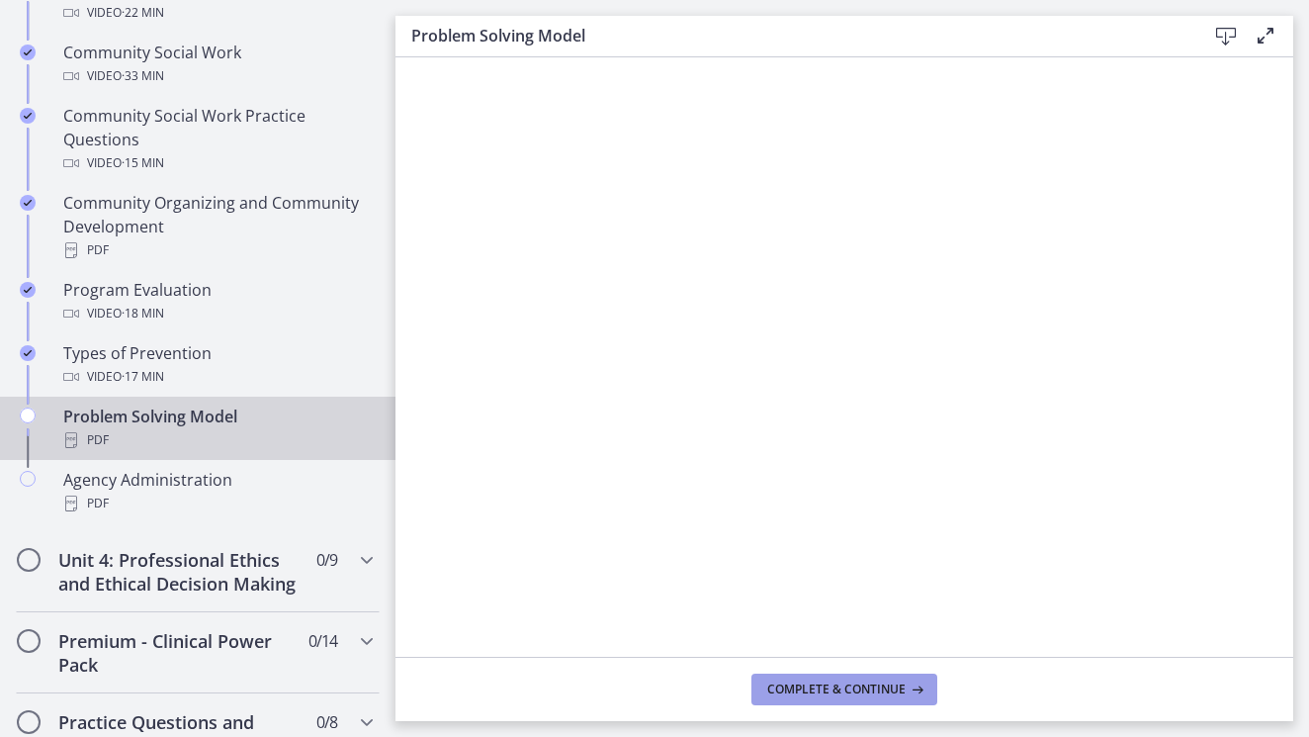
click at [871, 691] on span "Complete & continue" at bounding box center [836, 689] width 138 height 16
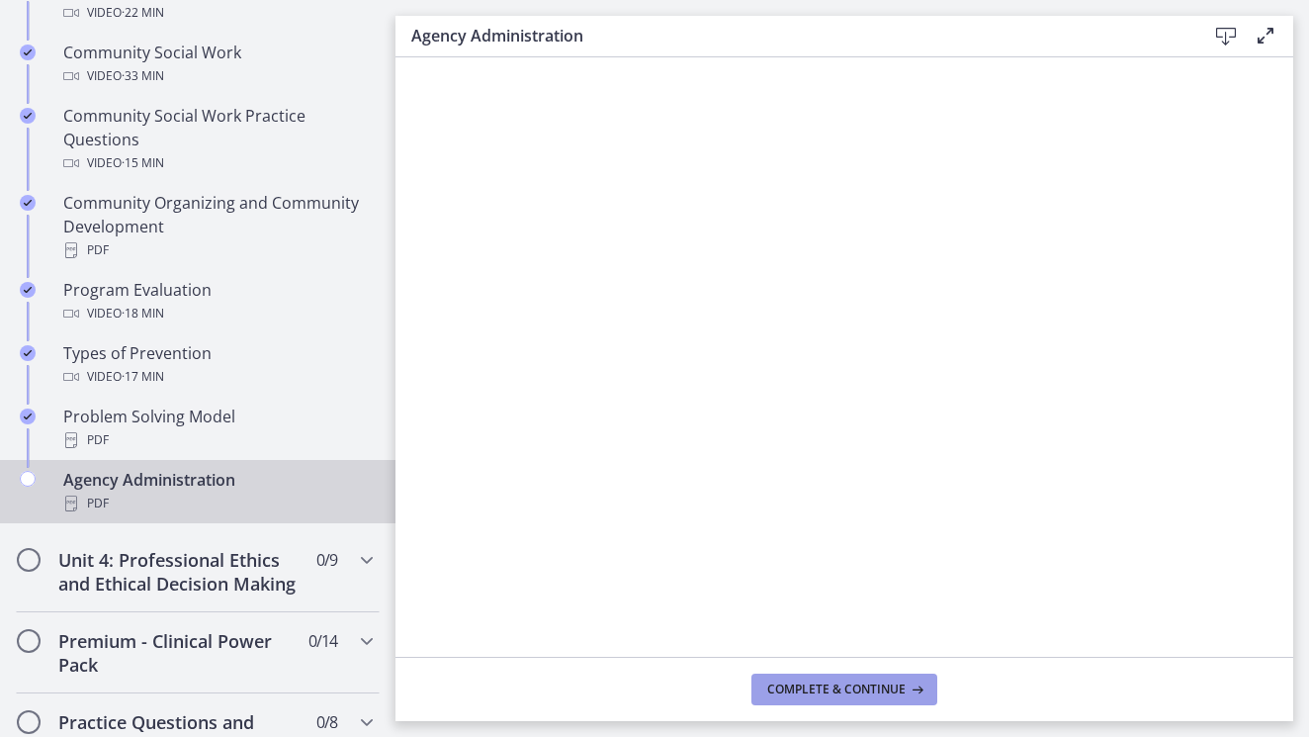
click at [851, 691] on span "Complete & continue" at bounding box center [836, 689] width 138 height 16
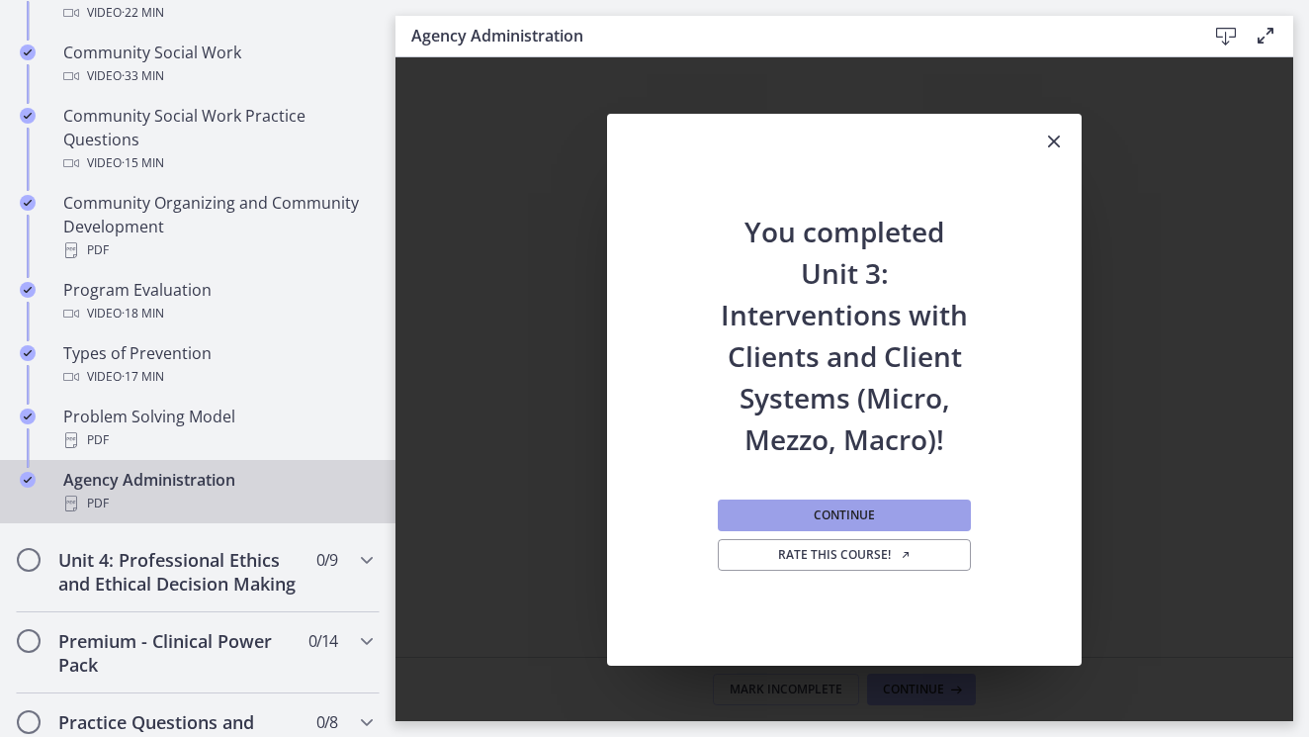
click at [829, 515] on span "Continue" at bounding box center [844, 515] width 61 height 16
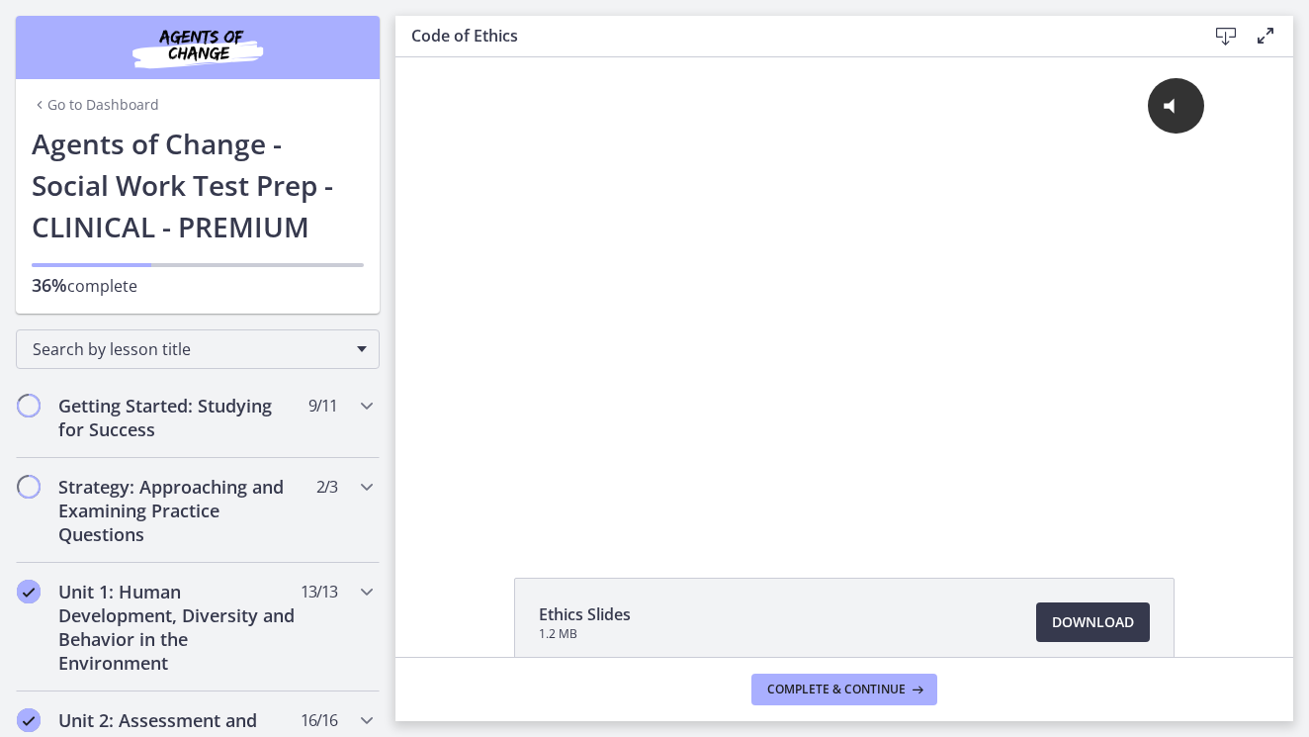
click at [388, 316] on div "Search by lesson title" at bounding box center [197, 344] width 395 height 63
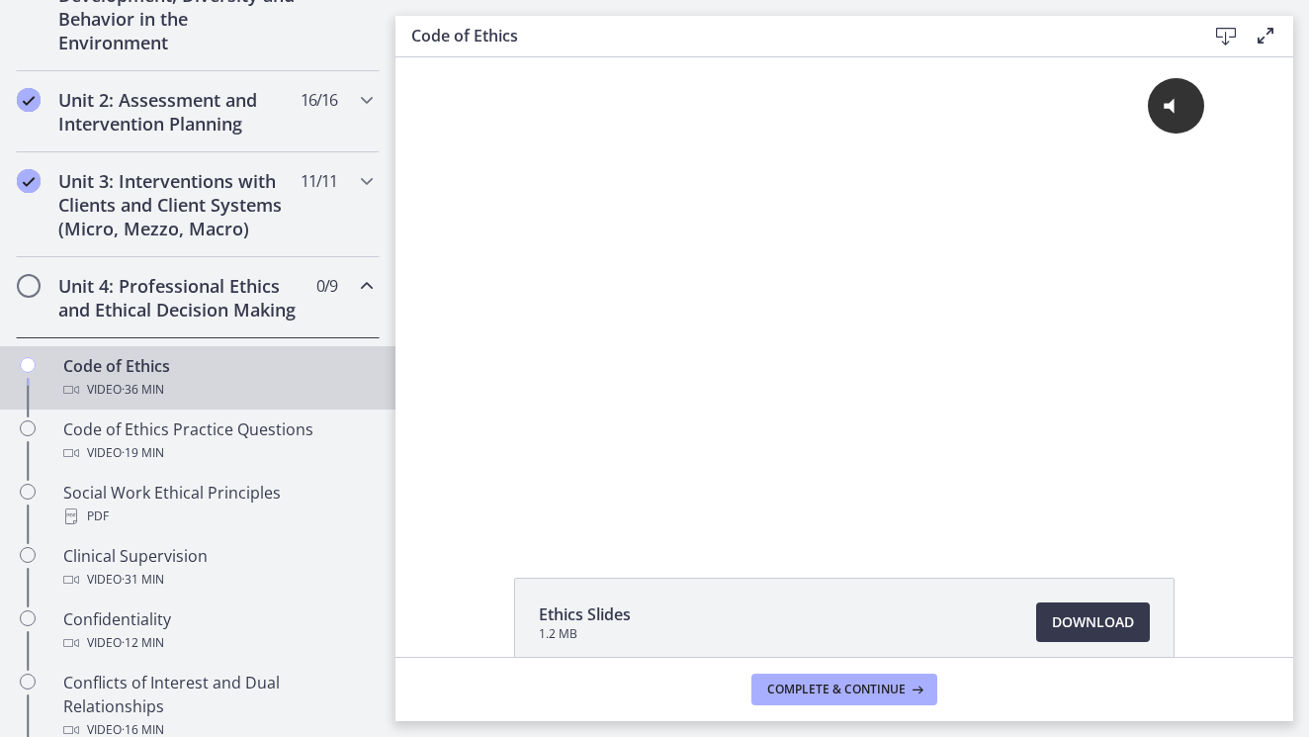
scroll to position [632, 0]
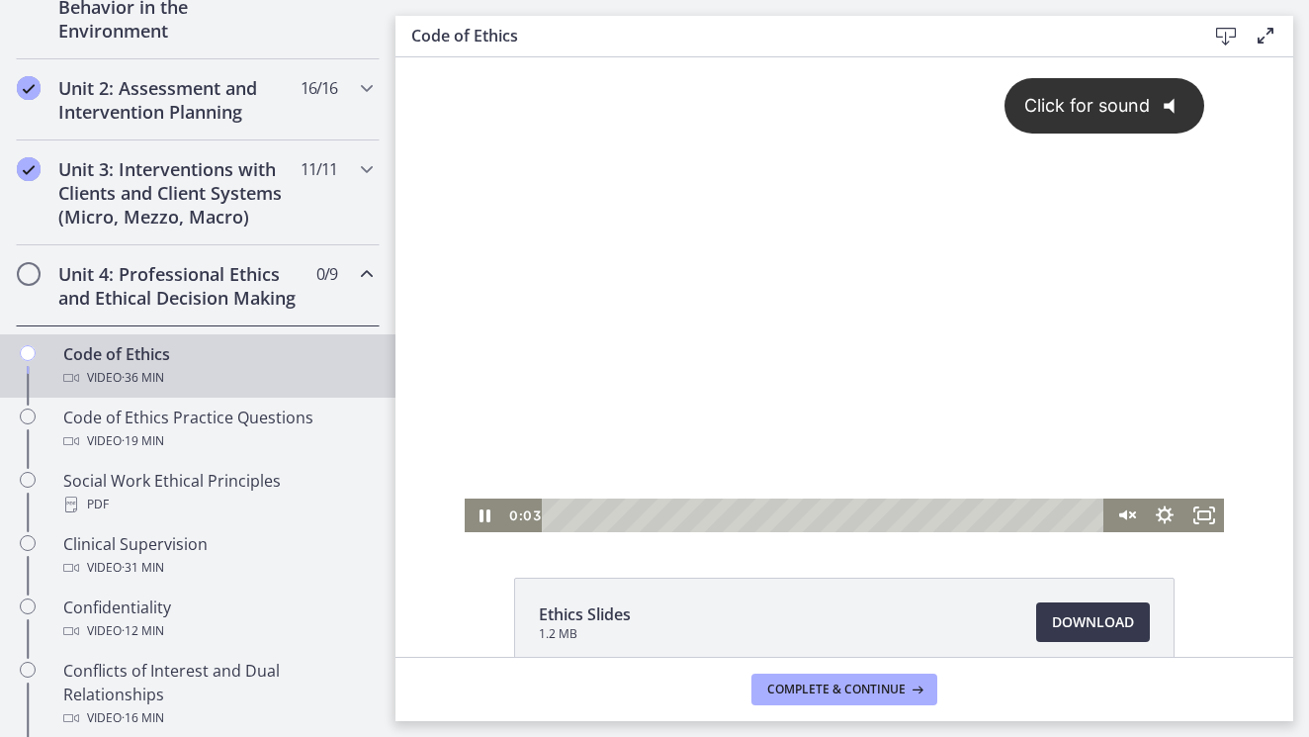
click at [776, 385] on div "Click for sound @keyframes VOLUME_SMALL_WAVE_FLASH { 0% { opacity: 0; } 33% { o…" at bounding box center [844, 277] width 759 height 441
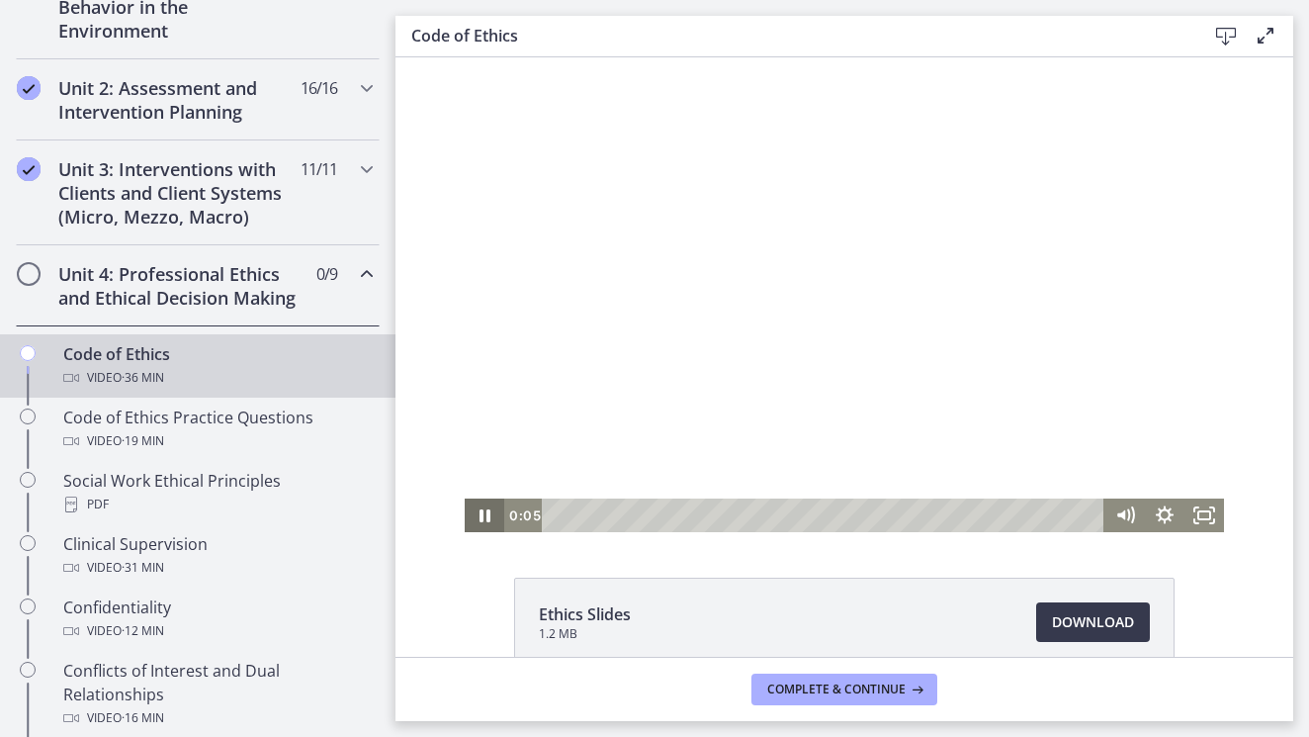
click at [480, 512] on icon "Pause" at bounding box center [485, 515] width 11 height 13
click at [492, 511] on icon "Play Video" at bounding box center [486, 515] width 40 height 34
click at [492, 511] on icon "Pause" at bounding box center [485, 515] width 40 height 34
